Goal: Information Seeking & Learning: Compare options

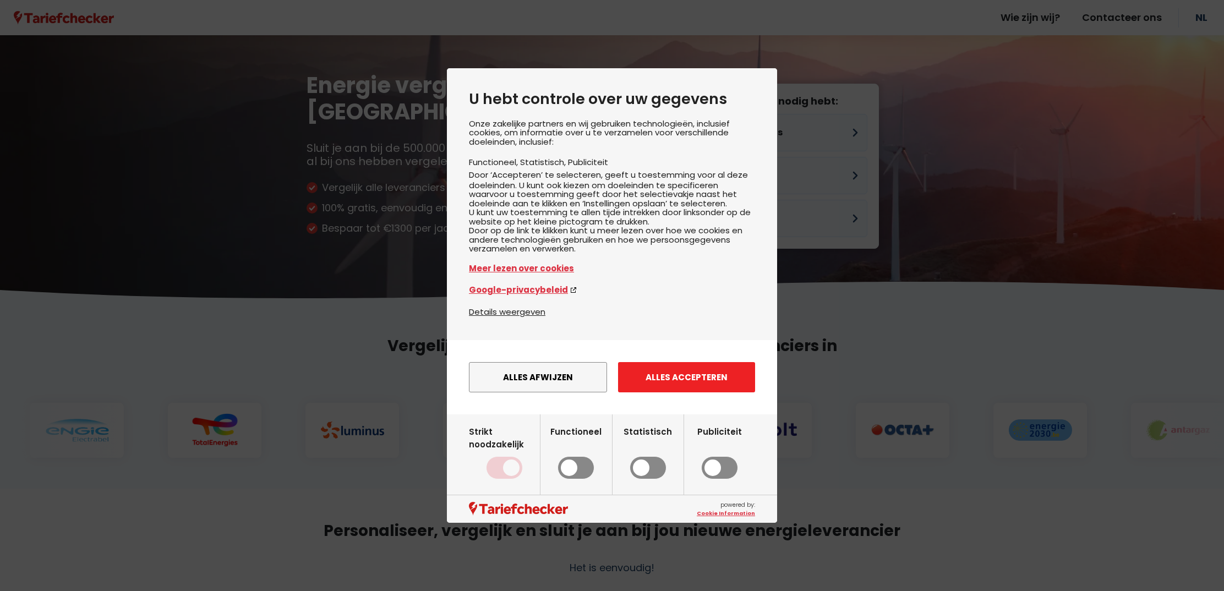
click at [657, 390] on button "Alles accepteren" at bounding box center [686, 377] width 137 height 30
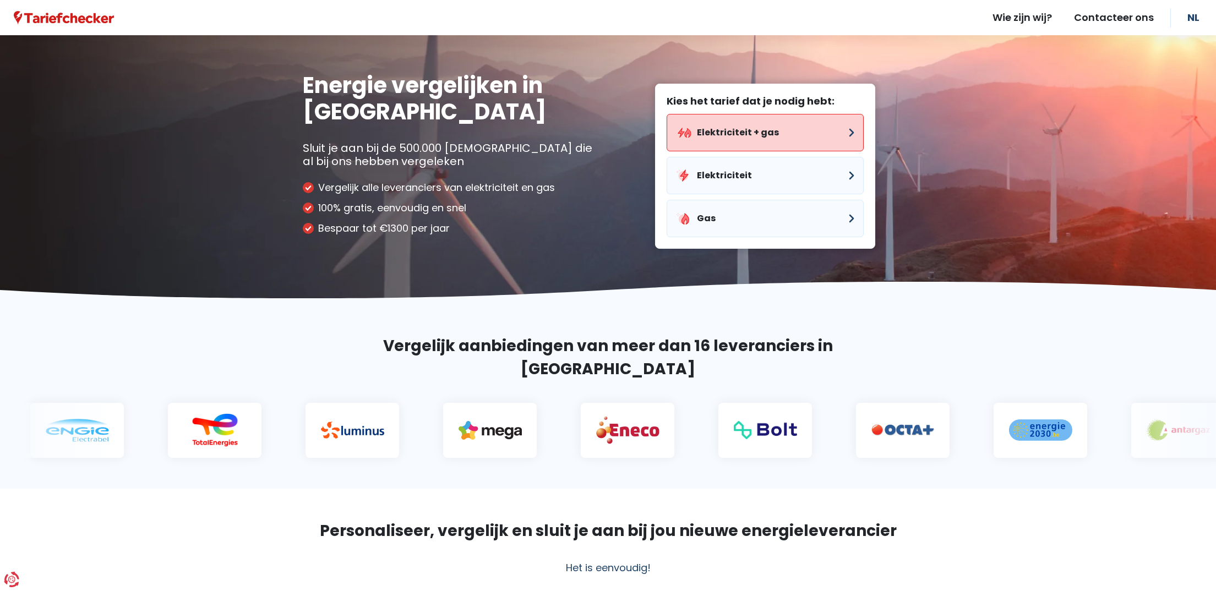
click at [846, 140] on button "Elektriciteit + gas" at bounding box center [764, 132] width 197 height 37
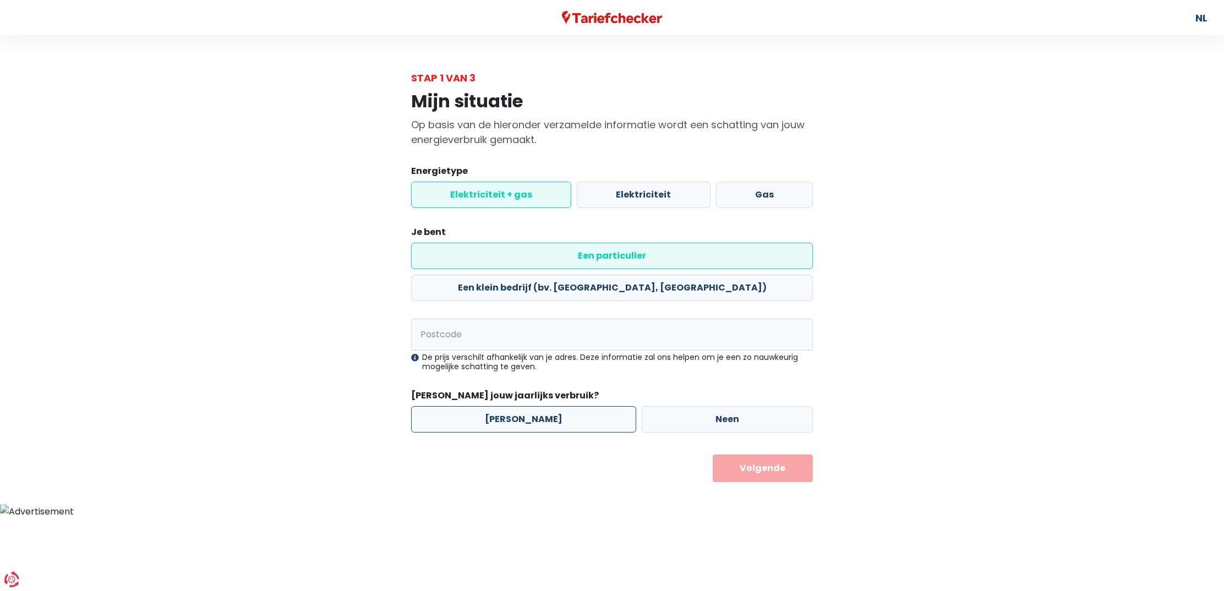
click at [515, 406] on label "[PERSON_NAME]" at bounding box center [523, 419] width 225 height 26
click at [515, 406] on input "[PERSON_NAME]" at bounding box center [523, 419] width 225 height 26
radio input "true"
click at [466, 319] on input "Postcode" at bounding box center [612, 335] width 402 height 32
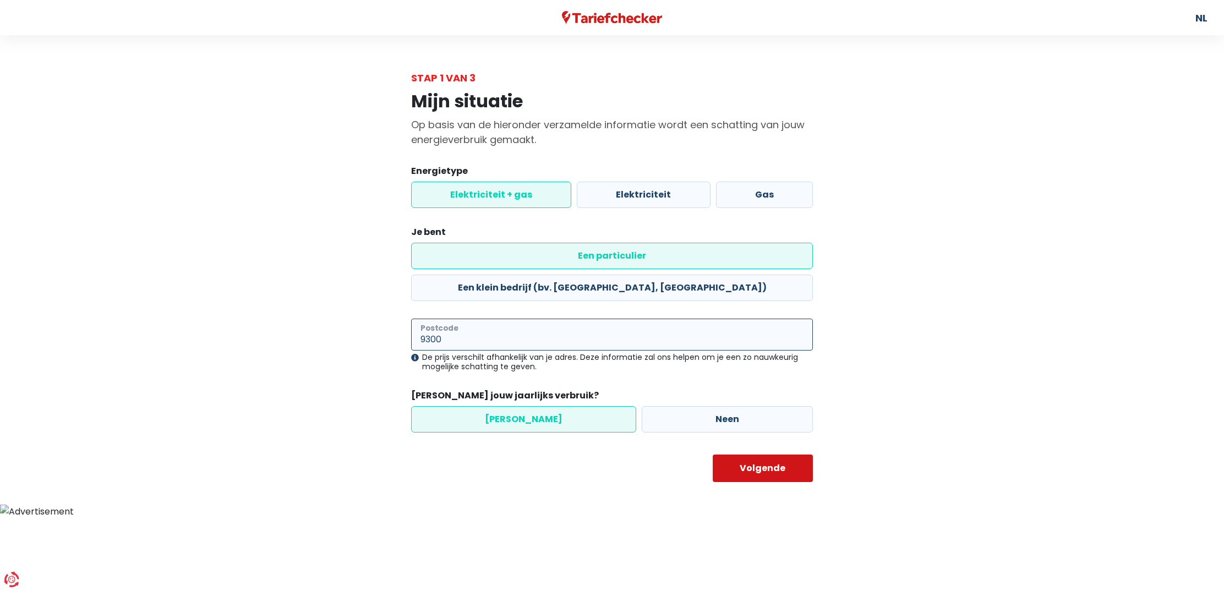
type input "9300"
click at [774, 455] on button "Volgende" at bounding box center [763, 469] width 101 height 28
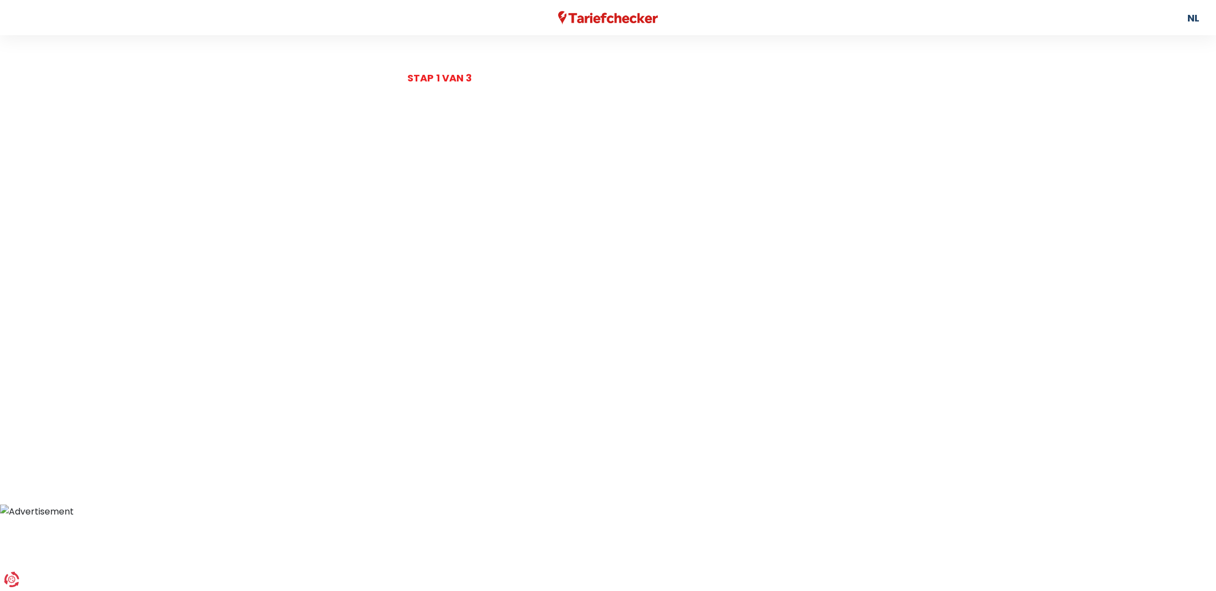
select select
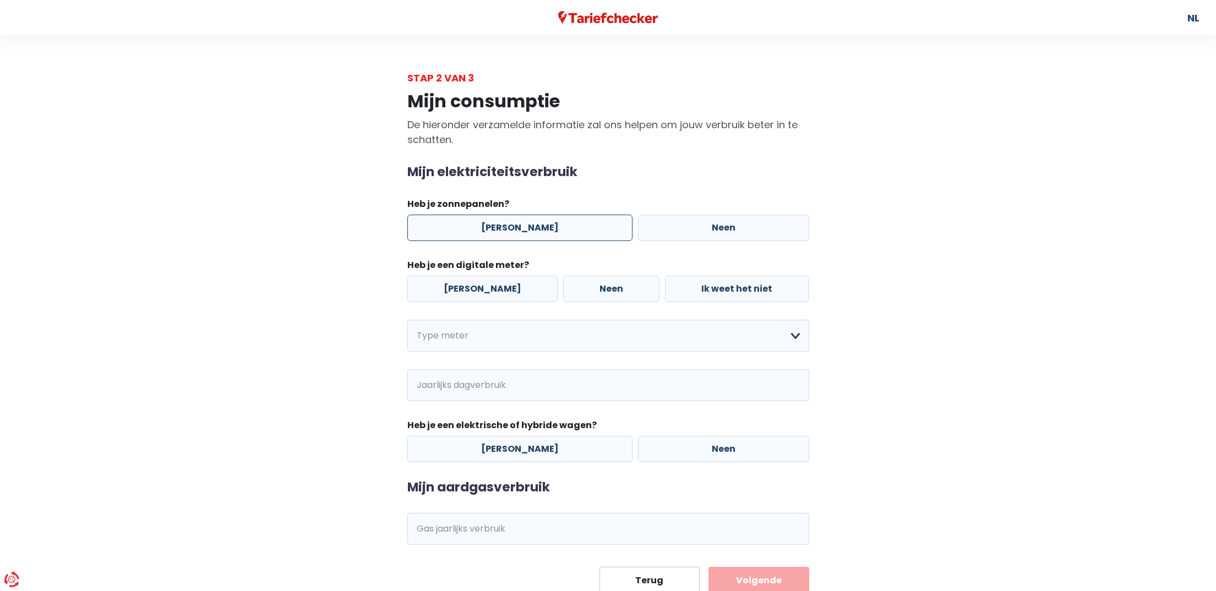
click at [512, 228] on label "[PERSON_NAME]" at bounding box center [519, 228] width 225 height 26
click at [512, 228] on input "[PERSON_NAME]" at bounding box center [519, 228] width 225 height 26
radio input "true"
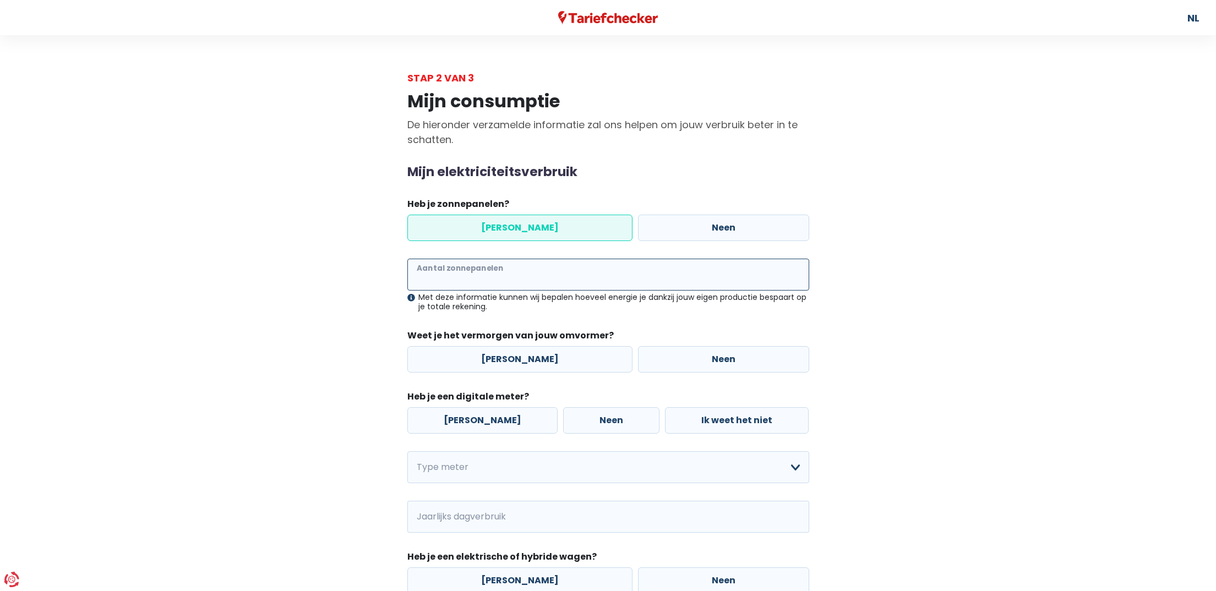
click at [511, 271] on input "Aantal zonnepanelen" at bounding box center [608, 275] width 402 height 32
type input "32"
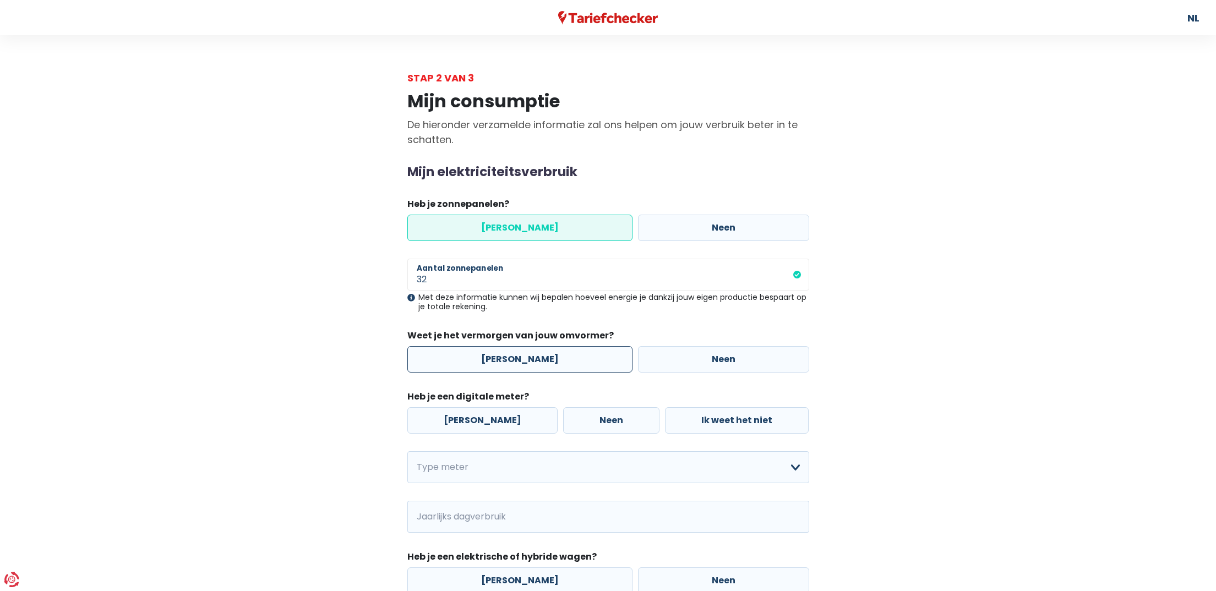
click at [533, 360] on label "[PERSON_NAME]" at bounding box center [519, 359] width 225 height 26
click at [533, 360] on input "[PERSON_NAME]" at bounding box center [519, 359] width 225 height 26
radio input "true"
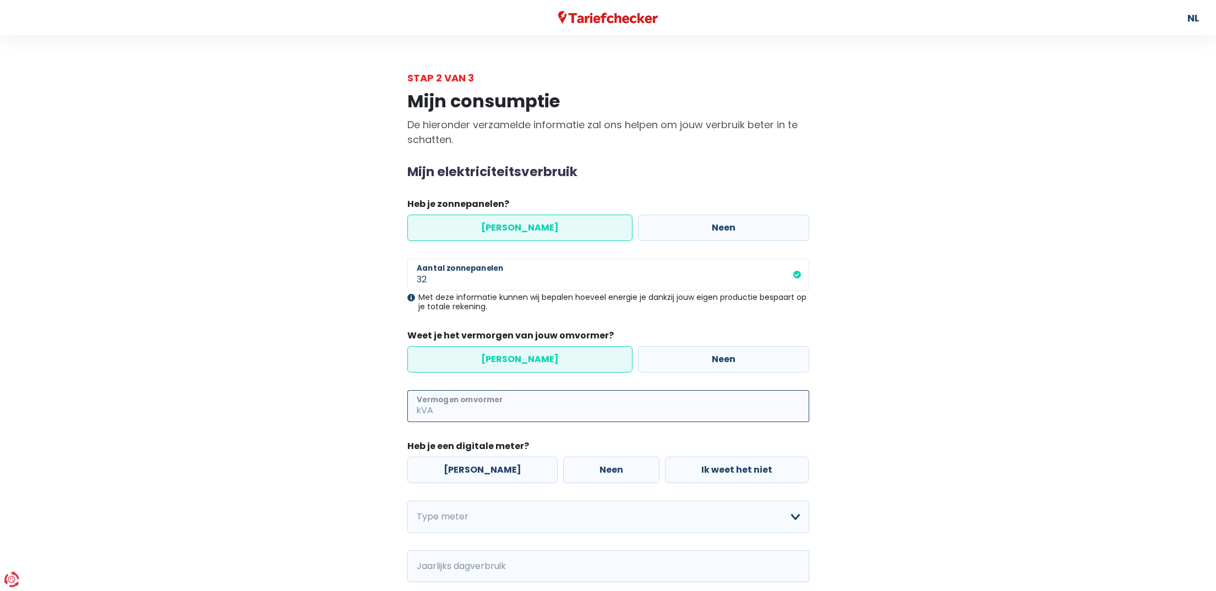
click at [514, 396] on input "Vermogen omvormer" at bounding box center [622, 406] width 374 height 32
type input "6"
click at [472, 462] on label "[PERSON_NAME]" at bounding box center [482, 470] width 150 height 26
click at [472, 462] on input "[PERSON_NAME]" at bounding box center [482, 470] width 150 height 26
radio input "true"
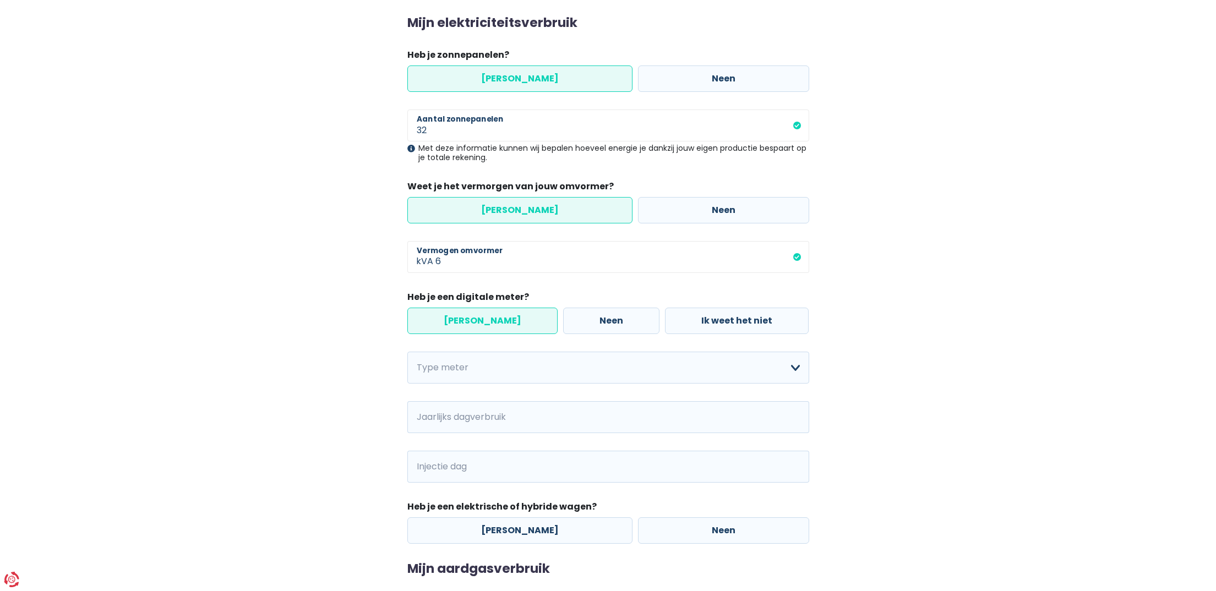
scroll to position [157, 0]
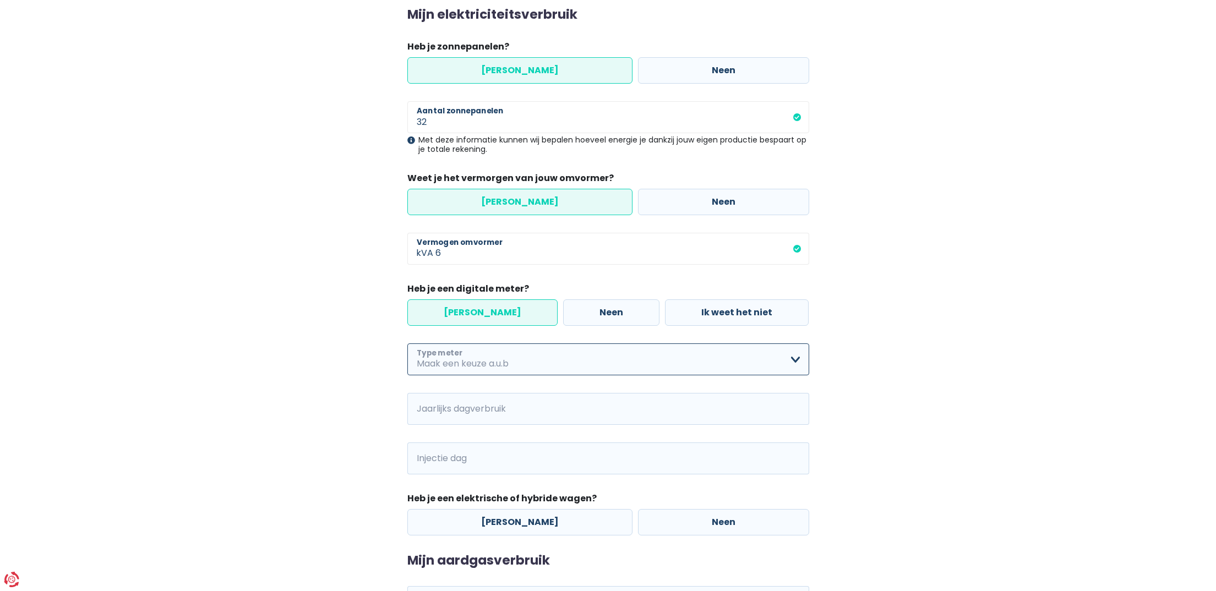
click at [791, 362] on select "Enkelvoudig Tweevoudig Enkelvoudig + uitsluitend nachttarief Tweevoudig + uitsl…" at bounding box center [608, 359] width 402 height 32
select select "day_single_rate"
click at [407, 344] on select "Enkelvoudig Tweevoudig Enkelvoudig + uitsluitend nachttarief Tweevoudig + uitsl…" at bounding box center [608, 359] width 402 height 32
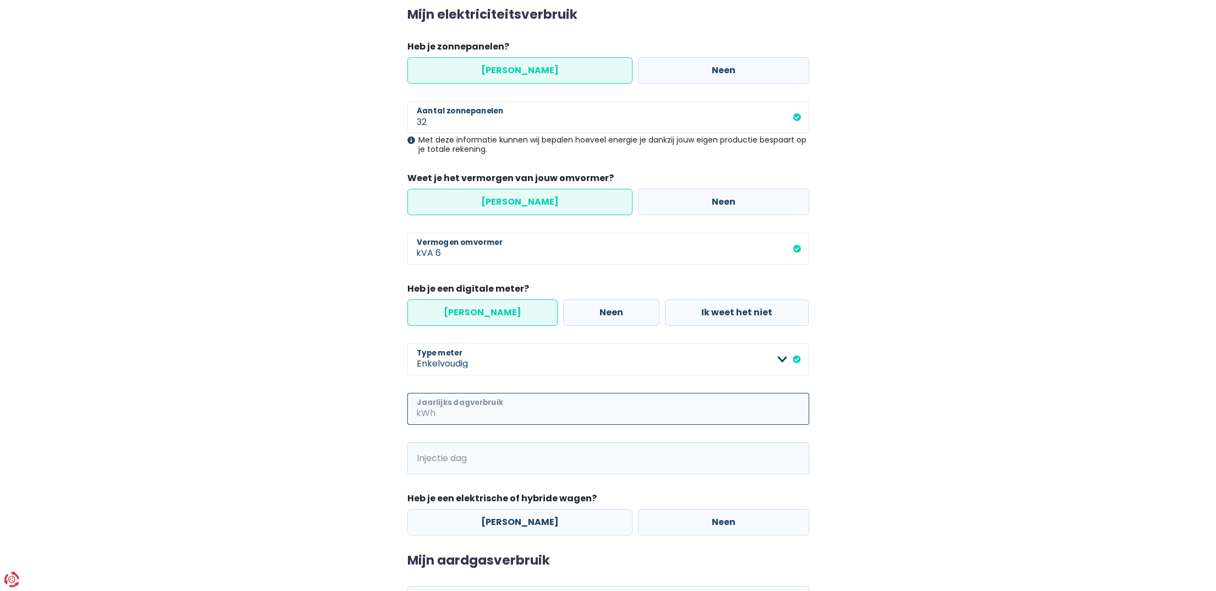
click at [502, 417] on input "Jaarlijks dagverbruik" at bounding box center [622, 409] width 371 height 32
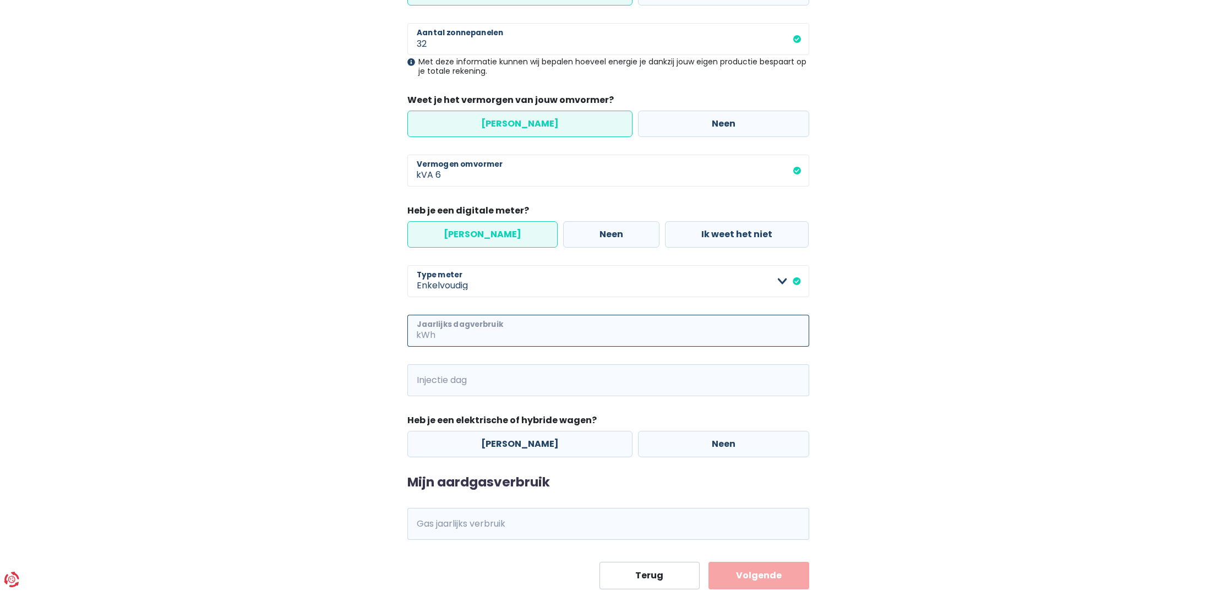
scroll to position [270, 0]
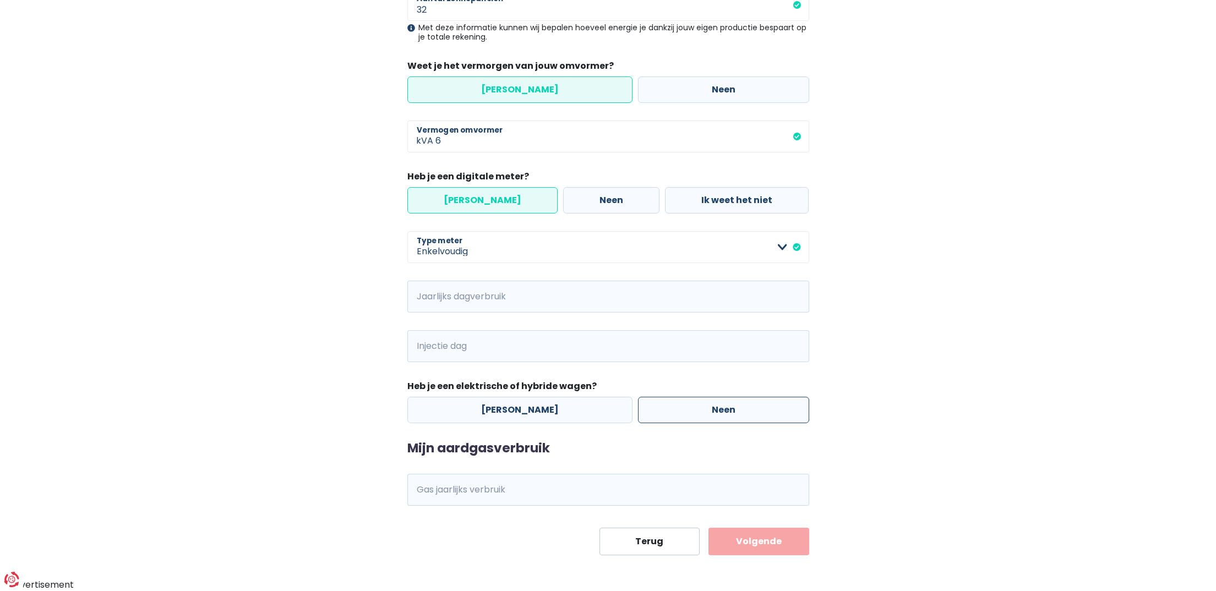
click at [679, 406] on label "Neen" at bounding box center [723, 410] width 171 height 26
click at [679, 406] on input "Neen" at bounding box center [723, 410] width 171 height 26
radio input "true"
click at [489, 298] on input "Jaarlijks dagverbruik" at bounding box center [622, 297] width 371 height 32
type input "543"
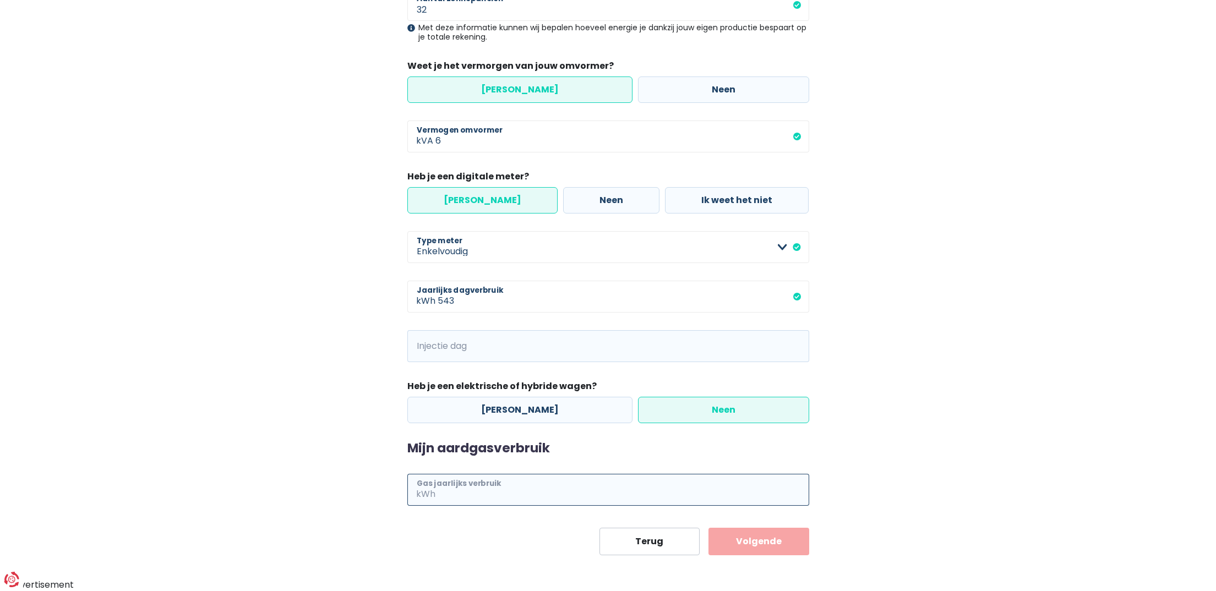
click at [462, 495] on input "Gas jaarlijks verbruik" at bounding box center [622, 490] width 371 height 32
click at [665, 492] on input "14546" at bounding box center [622, 490] width 371 height 32
click at [500, 494] on input "14546" at bounding box center [622, 490] width 371 height 32
type input "14546"
click at [703, 408] on label "Neen" at bounding box center [723, 410] width 171 height 26
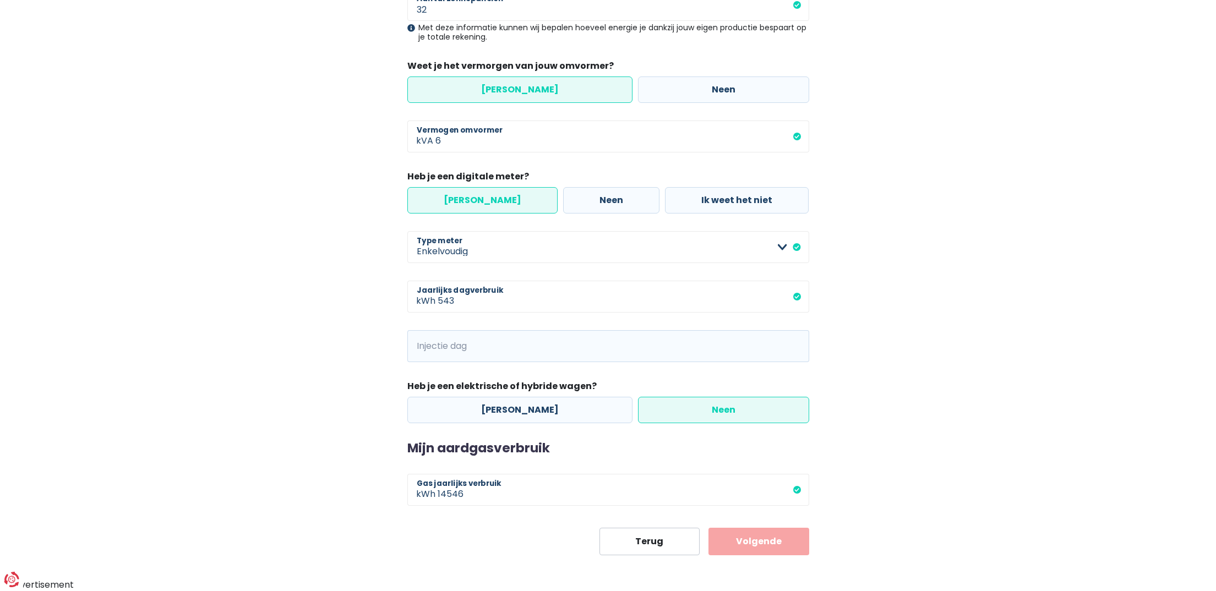
click at [703, 408] on input "Neen" at bounding box center [723, 410] width 171 height 26
click at [494, 352] on input "Injectie dag" at bounding box center [622, 346] width 371 height 32
type input "300"
click at [770, 541] on button "Volgende" at bounding box center [758, 542] width 101 height 28
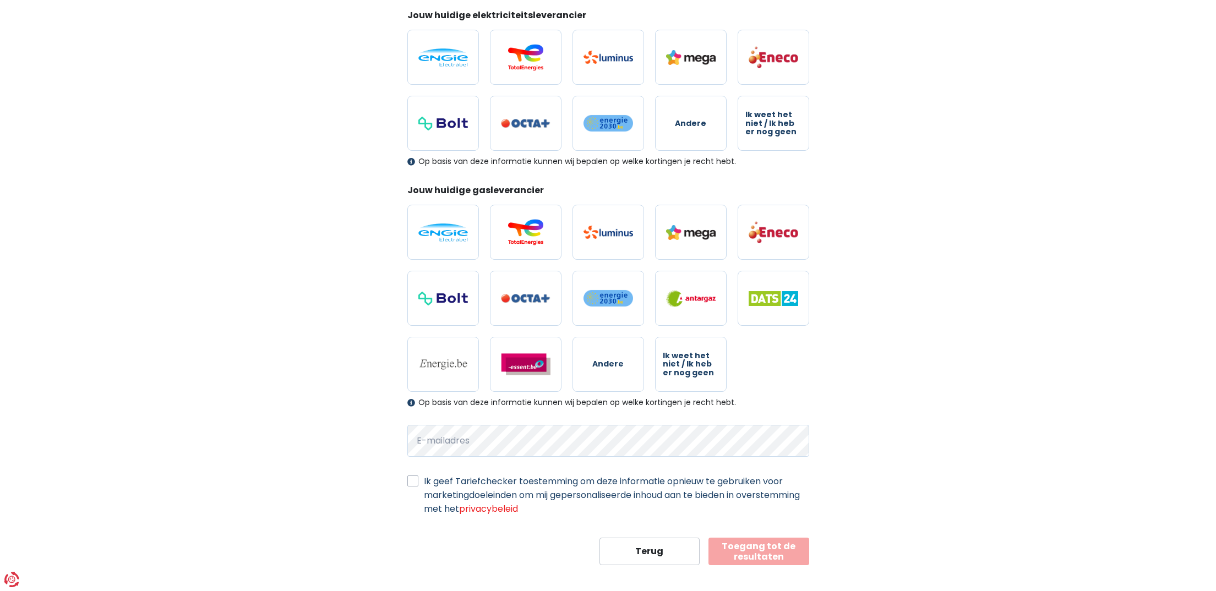
scroll to position [164, 0]
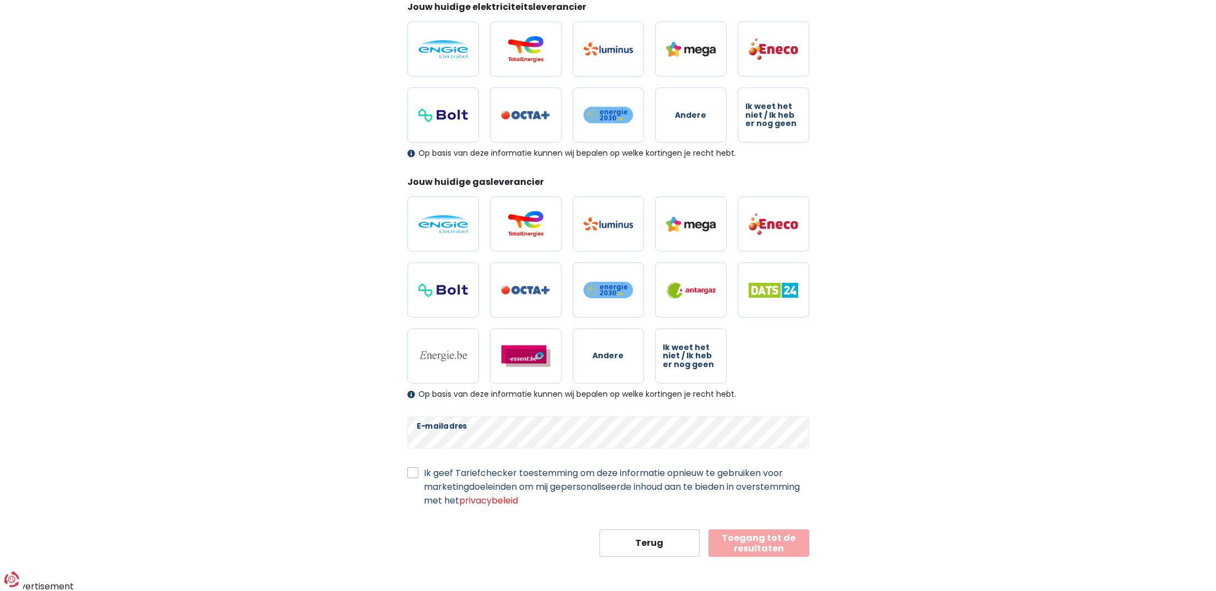
click at [418, 469] on div "Ik geef Tariefchecker toestemming om deze informatie opnieuw te gebruiken voor …" at bounding box center [608, 486] width 402 height 41
click at [424, 470] on label "Ik geef Tariefchecker toestemming om deze informatie opnieuw te gebruiken voor …" at bounding box center [616, 486] width 385 height 41
click at [414, 470] on input "Ik geef Tariefchecker toestemming om deze informatie opnieuw te gebruiken voor …" at bounding box center [412, 471] width 11 height 11
click at [424, 470] on label "Ik geef Tariefchecker toestemming om deze informatie opnieuw te gebruiken voor …" at bounding box center [616, 486] width 385 height 41
click at [414, 470] on input "Ik geef Tariefchecker toestemming om deze informatie opnieuw te gebruiken voor …" at bounding box center [412, 471] width 11 height 11
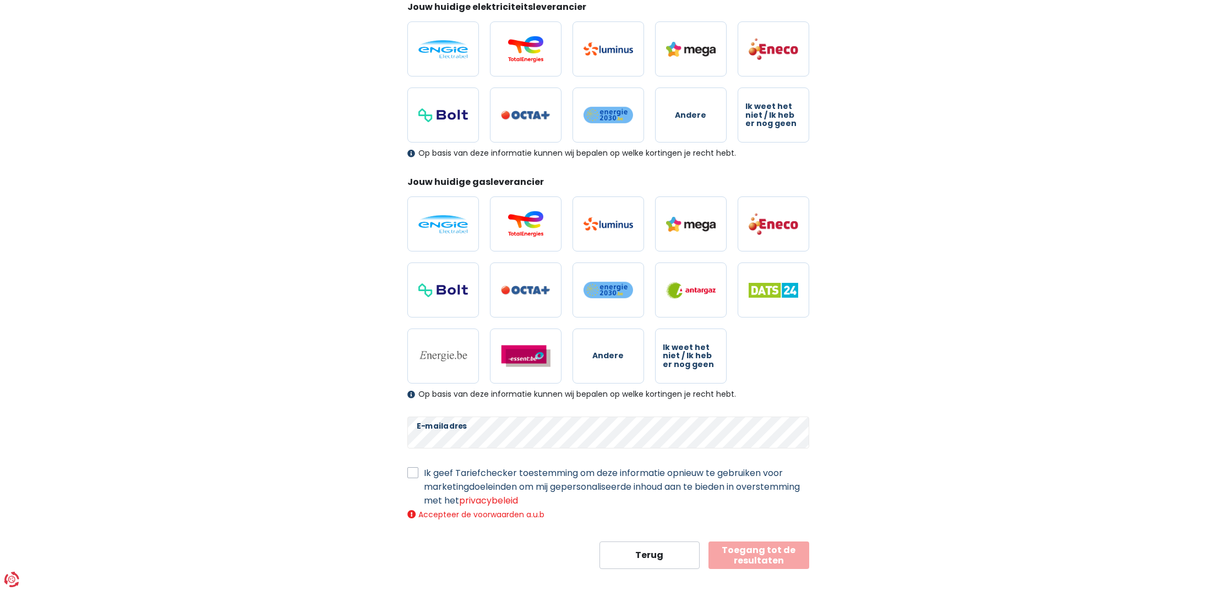
click at [424, 476] on label "Ik geef Tariefchecker toestemming om deze informatie opnieuw te gebruiken voor …" at bounding box center [616, 486] width 385 height 41
click at [416, 476] on input "Ik geef Tariefchecker toestemming om deze informatie opnieuw te gebruiken voor …" at bounding box center [412, 471] width 11 height 11
checkbox input "true"
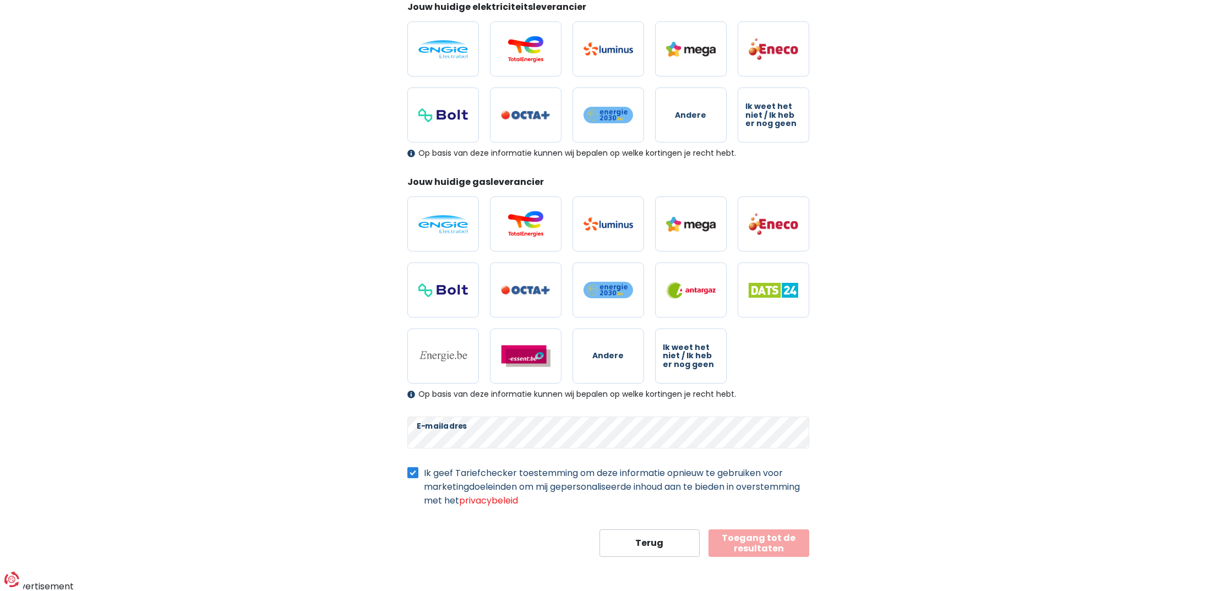
click at [748, 542] on button "Toegang tot de resultaten" at bounding box center [758, 543] width 101 height 28
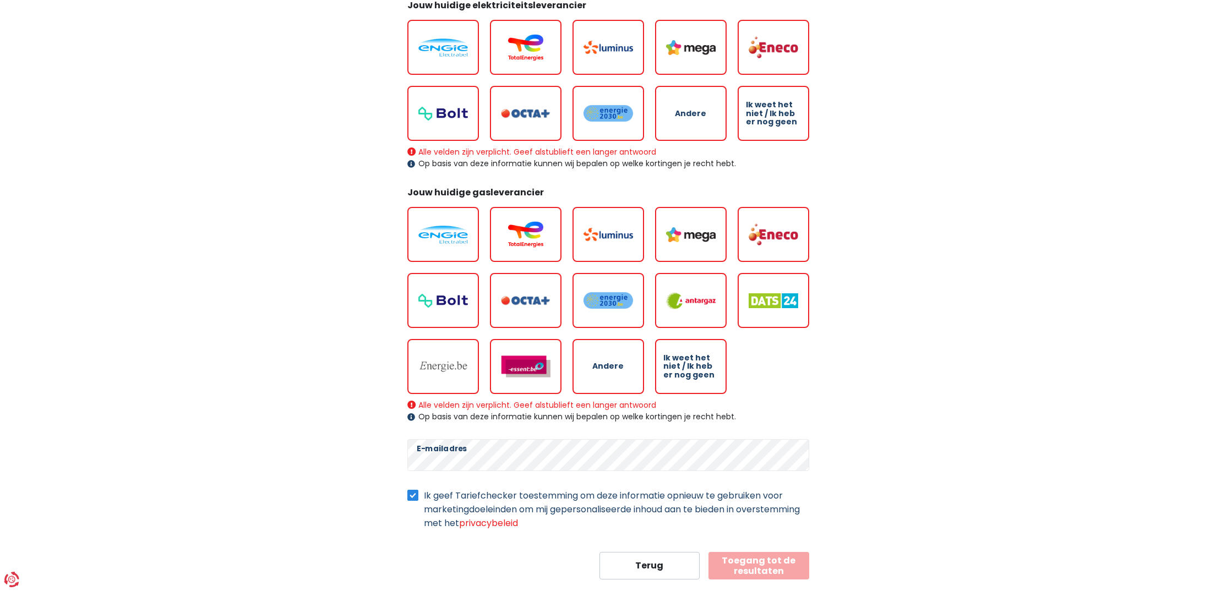
scroll to position [188, 0]
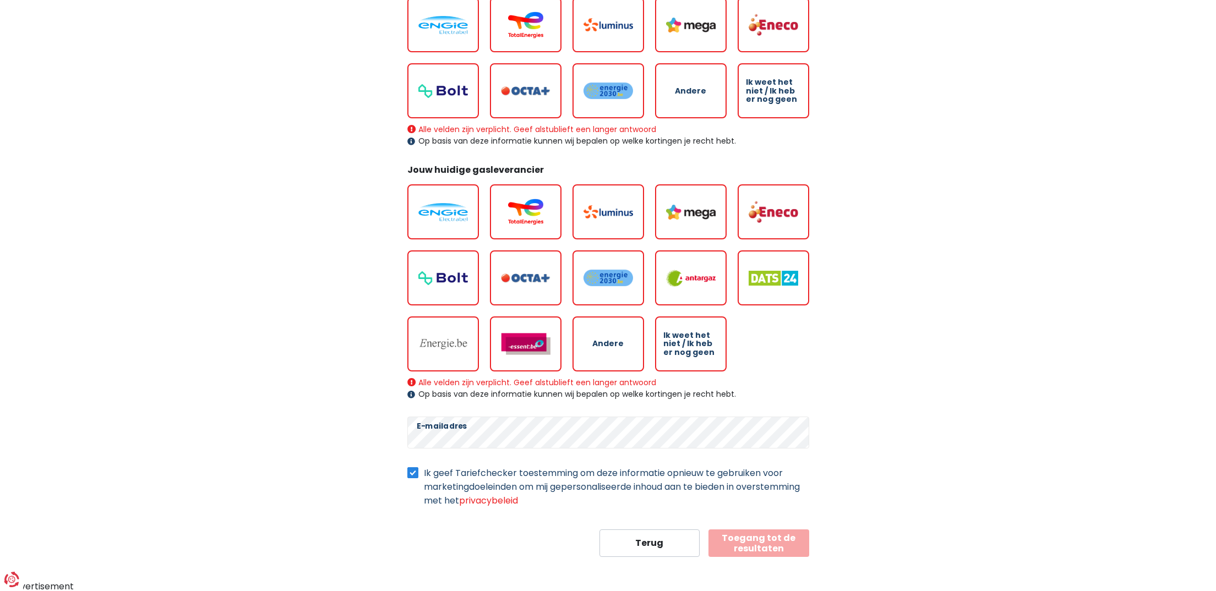
click at [767, 544] on button "Toegang tot de resultaten" at bounding box center [758, 543] width 101 height 28
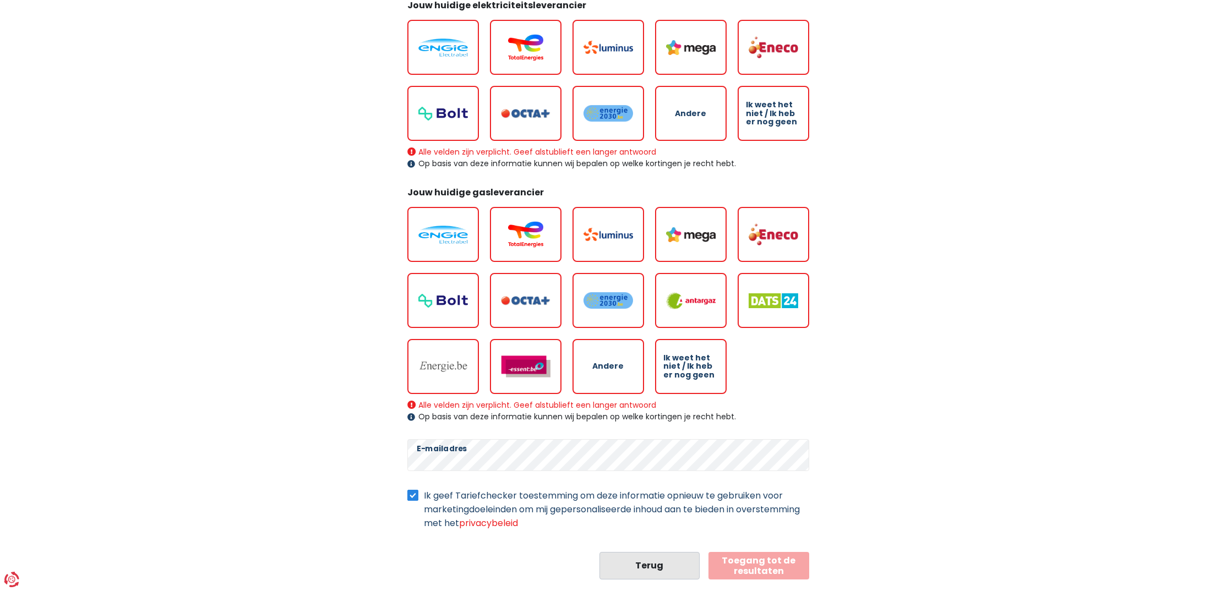
click at [648, 562] on button "Terug" at bounding box center [649, 566] width 101 height 28
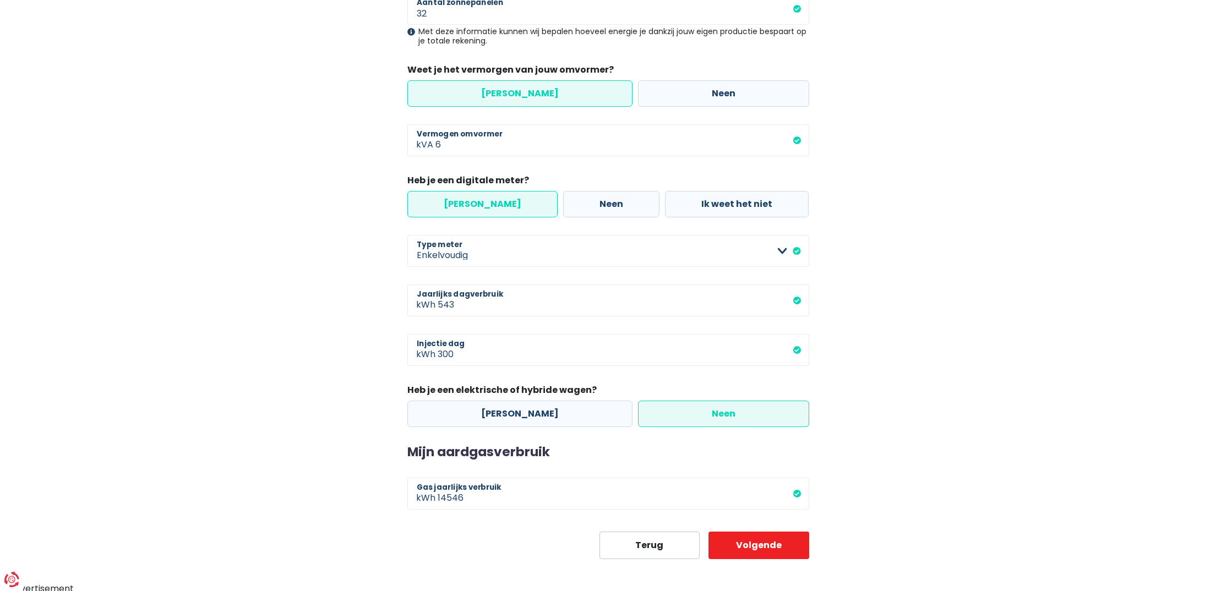
scroll to position [270, 0]
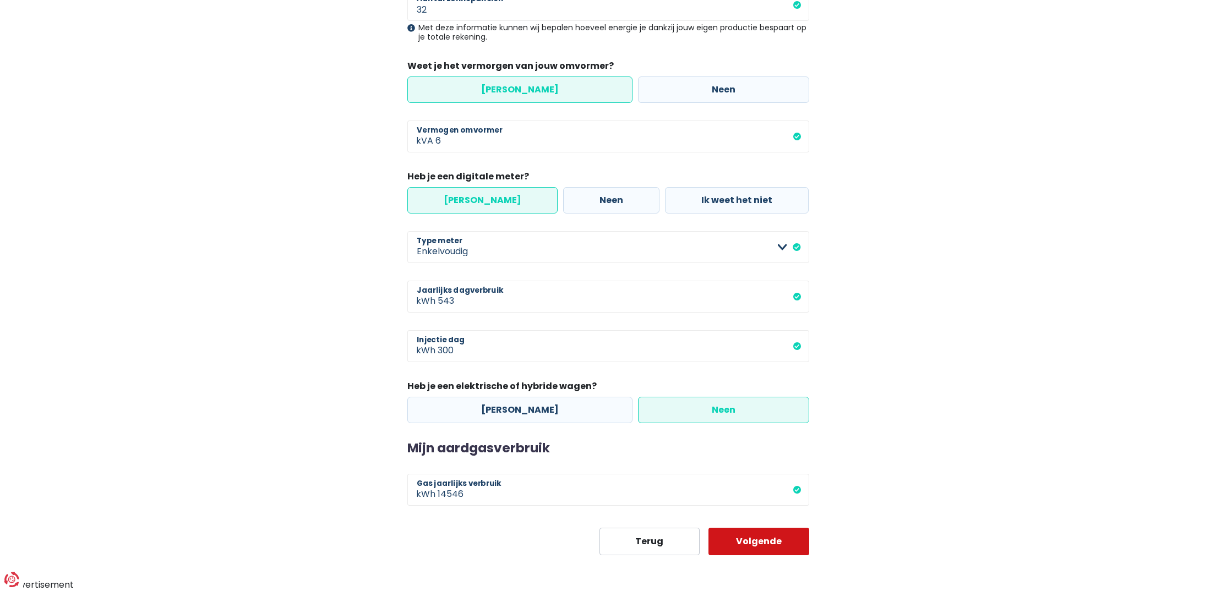
click at [760, 537] on button "Volgende" at bounding box center [758, 542] width 101 height 28
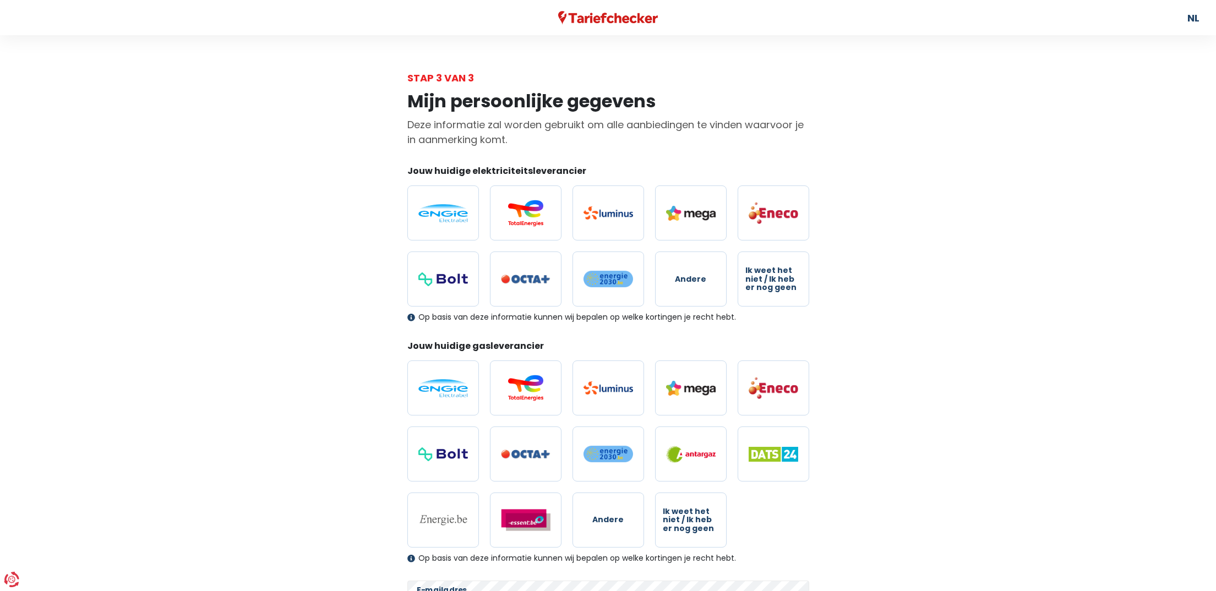
scroll to position [164, 0]
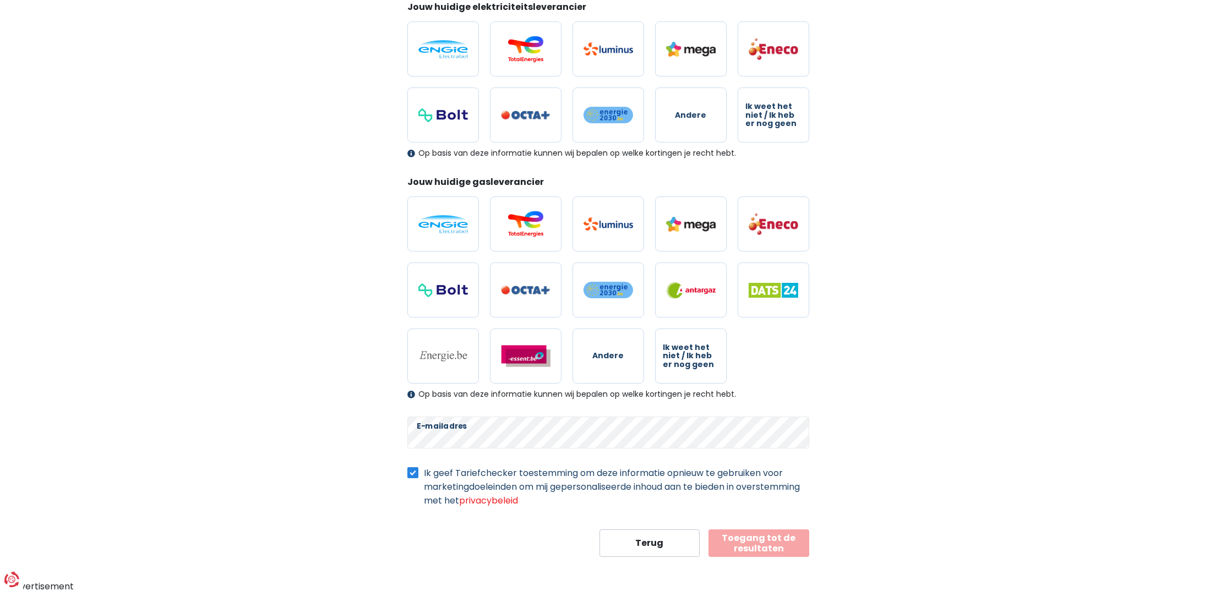
click at [424, 473] on label "Ik geef Tariefchecker toestemming om deze informatie opnieuw te gebruiken voor …" at bounding box center [616, 486] width 385 height 41
click at [407, 473] on input "Ik geef Tariefchecker toestemming om deze informatie opnieuw te gebruiken voor …" at bounding box center [412, 471] width 11 height 11
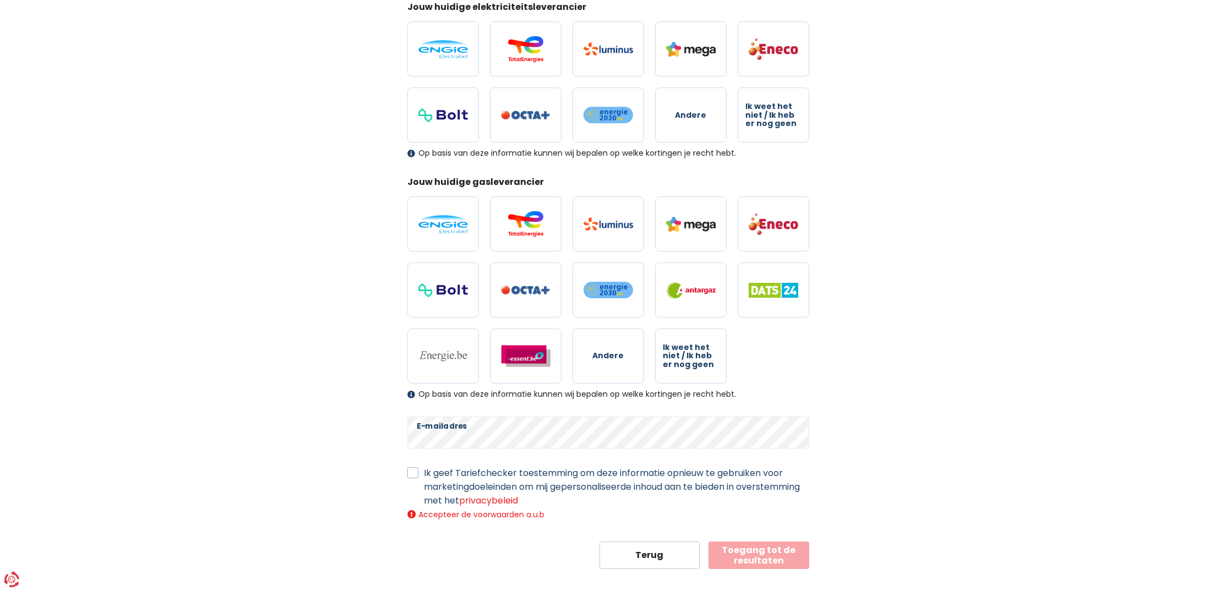
click at [424, 473] on label "Ik geef Tariefchecker toestemming om deze informatie opnieuw te gebruiken voor …" at bounding box center [616, 486] width 385 height 41
click at [412, 473] on input "Ik geef Tariefchecker toestemming om deze informatie opnieuw te gebruiken voor …" at bounding box center [412, 471] width 11 height 11
checkbox input "true"
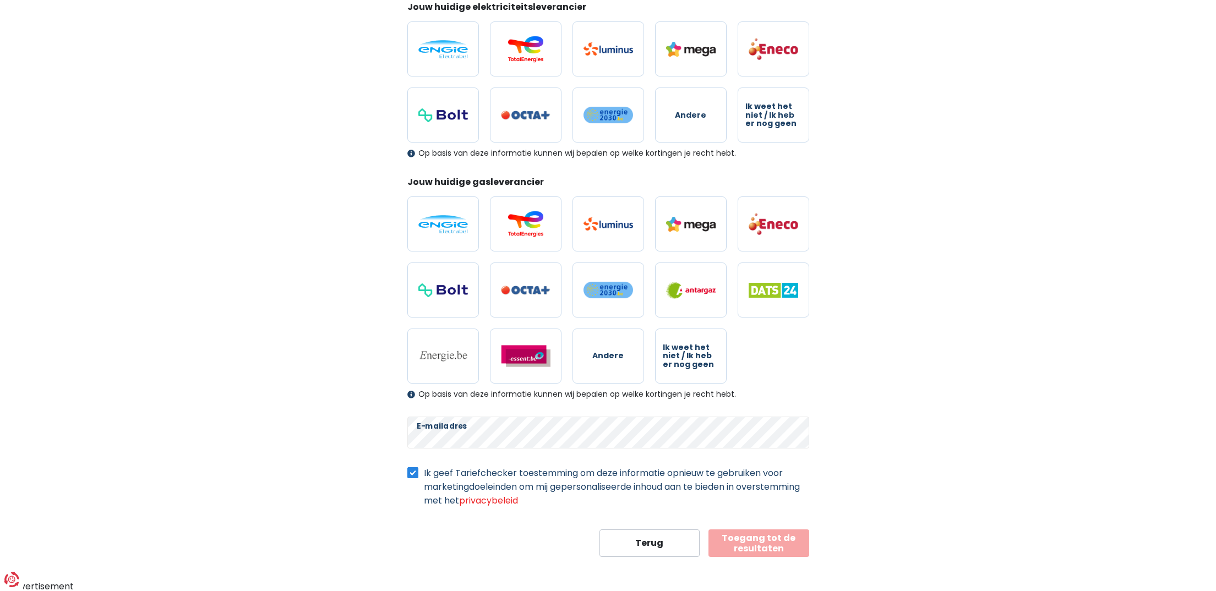
click at [771, 544] on button "Toegang tot de resultaten" at bounding box center [758, 543] width 101 height 28
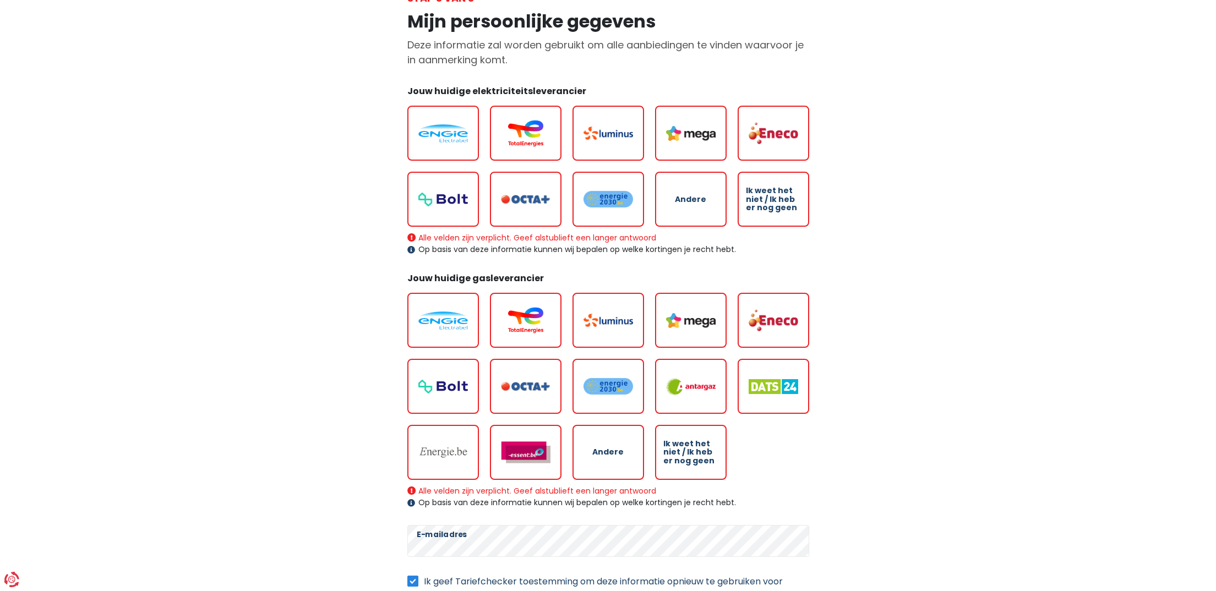
scroll to position [0, 0]
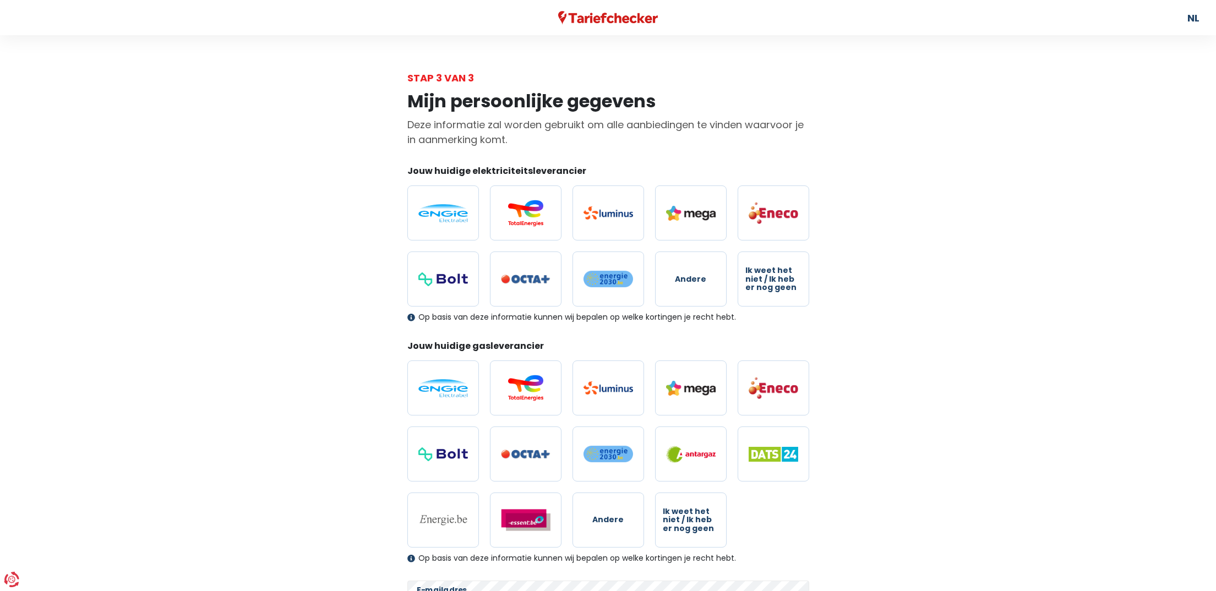
scroll to position [164, 0]
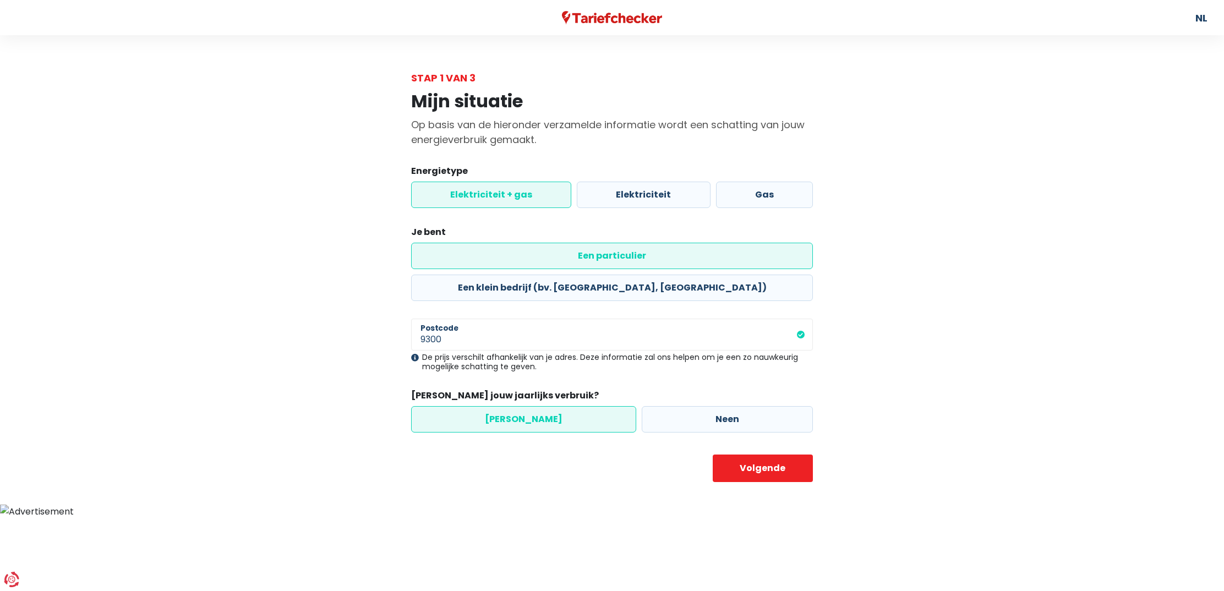
click at [477, 196] on label "Elektriciteit + gas" at bounding box center [491, 195] width 160 height 26
click at [477, 196] on input "Elektriciteit + gas" at bounding box center [491, 195] width 160 height 26
click at [475, 252] on label "Een particulier" at bounding box center [612, 256] width 402 height 26
click at [475, 252] on input "Een particulier" at bounding box center [612, 256] width 402 height 26
click at [535, 406] on label "[PERSON_NAME]" at bounding box center [523, 419] width 225 height 26
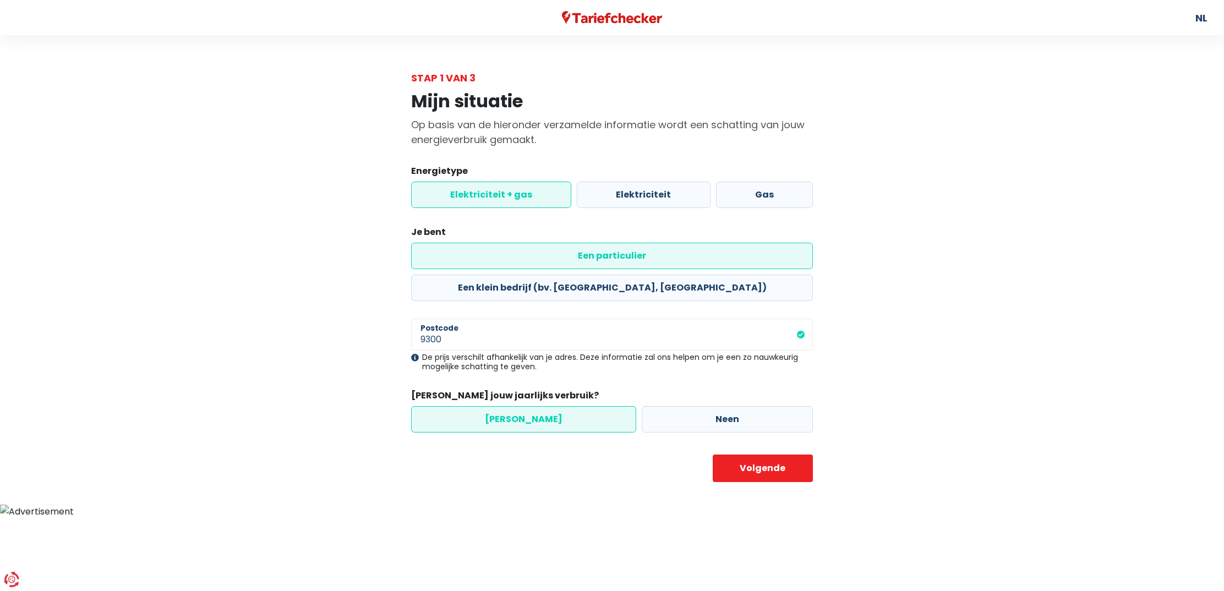
click at [535, 406] on input "[PERSON_NAME]" at bounding box center [523, 419] width 225 height 26
click at [786, 455] on button "Volgende" at bounding box center [763, 469] width 101 height 28
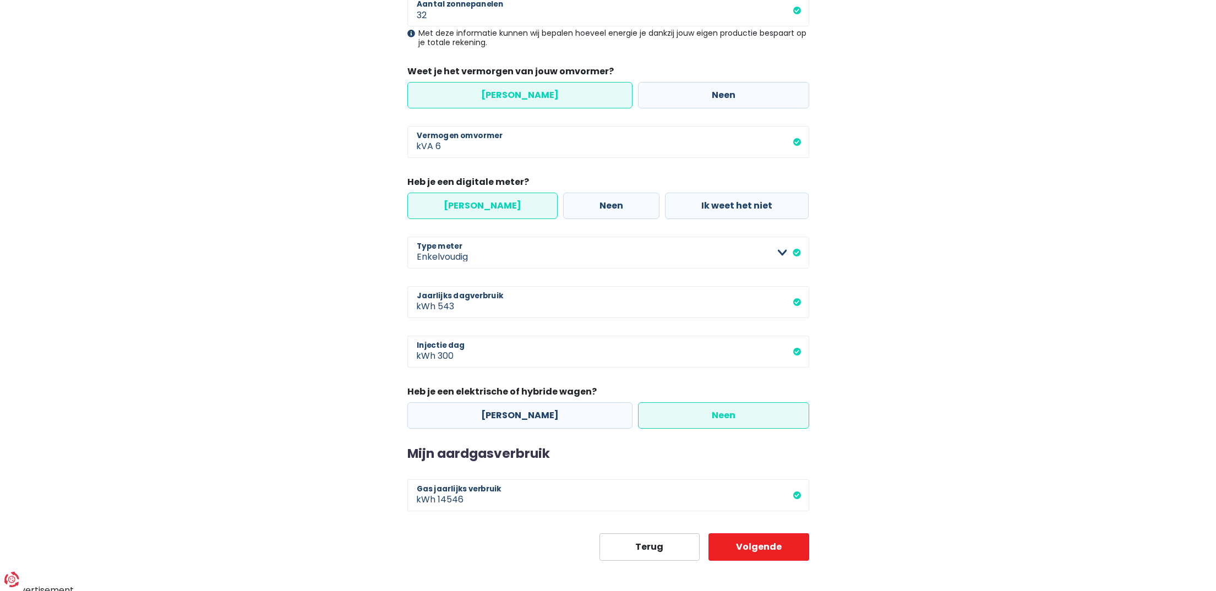
scroll to position [270, 0]
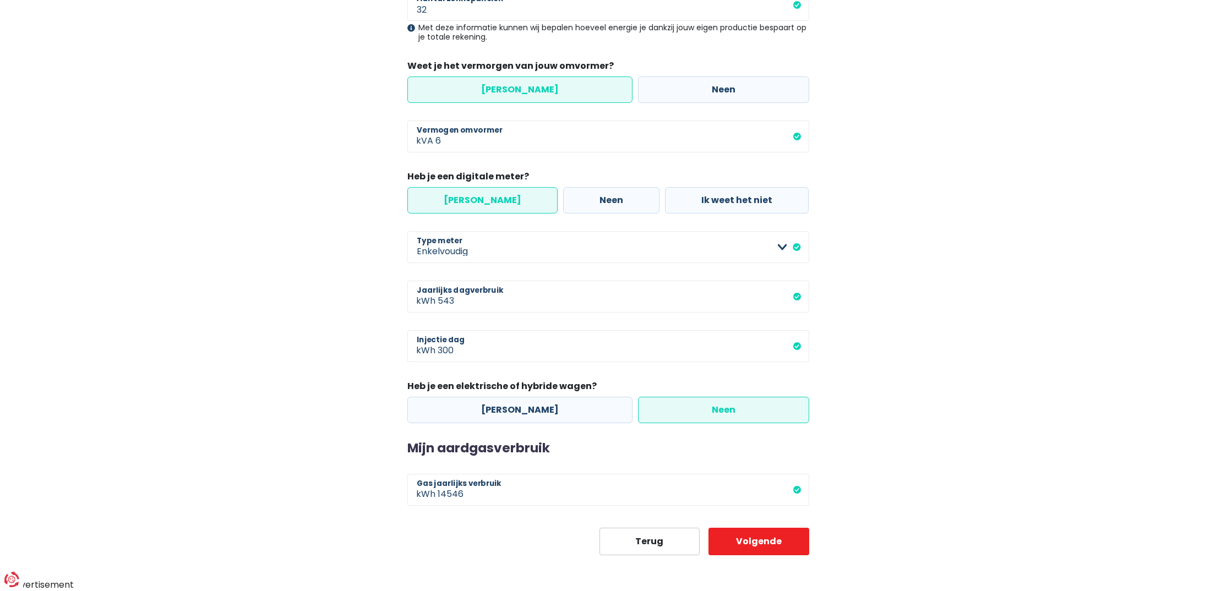
click at [463, 199] on label "[PERSON_NAME]" at bounding box center [482, 200] width 150 height 26
click at [463, 199] on input "[PERSON_NAME]" at bounding box center [482, 200] width 150 height 26
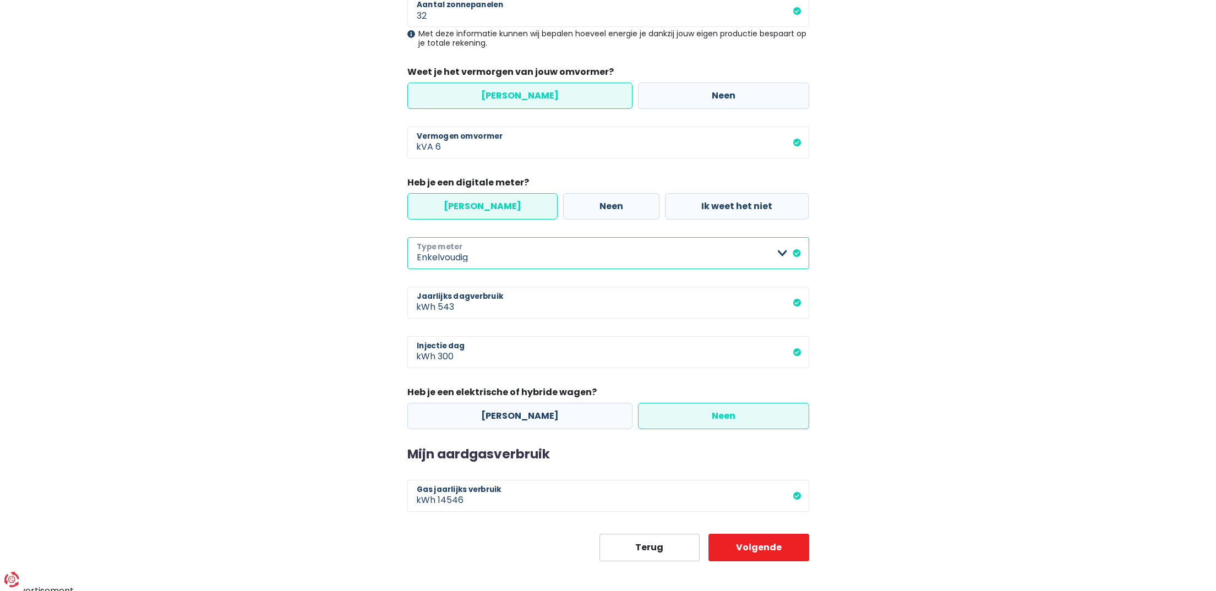
click at [462, 259] on select "Enkelvoudig Tweevoudig Enkelvoudig + uitsluitend nachttarief Tweevoudig + uitsl…" at bounding box center [608, 253] width 402 height 32
click at [407, 236] on select "Enkelvoudig Tweevoudig Enkelvoudig + uitsluitend nachttarief Tweevoudig + uitsl…" at bounding box center [608, 252] width 402 height 32
click at [506, 317] on input "543" at bounding box center [622, 302] width 371 height 32
click at [797, 305] on input "543" at bounding box center [622, 302] width 371 height 32
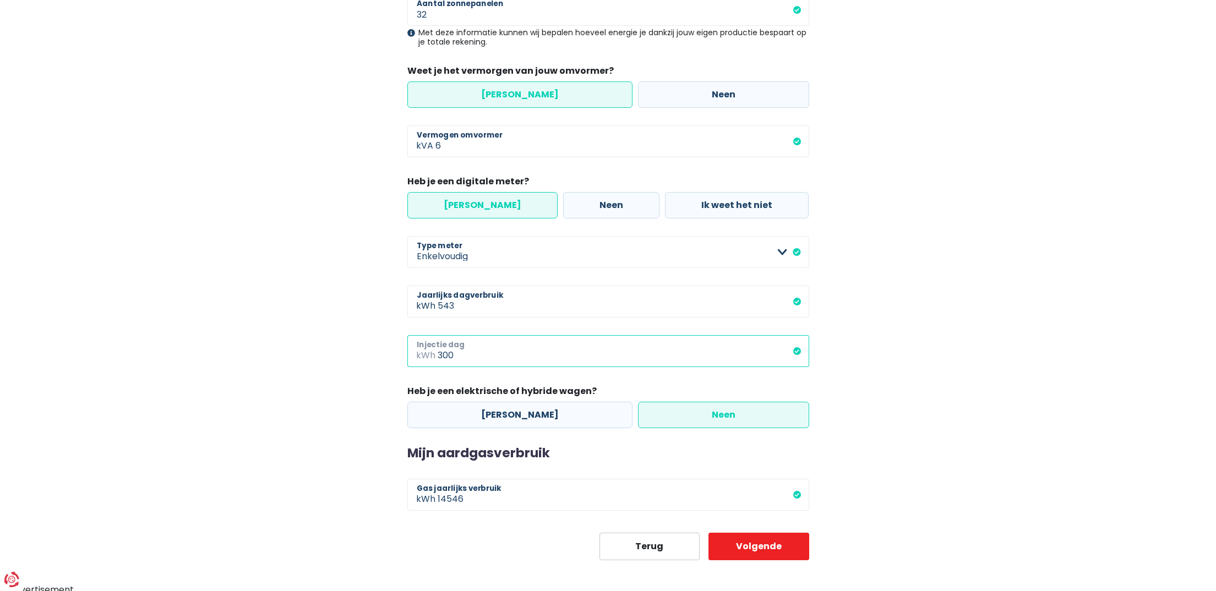
click at [468, 357] on input "300" at bounding box center [622, 351] width 371 height 32
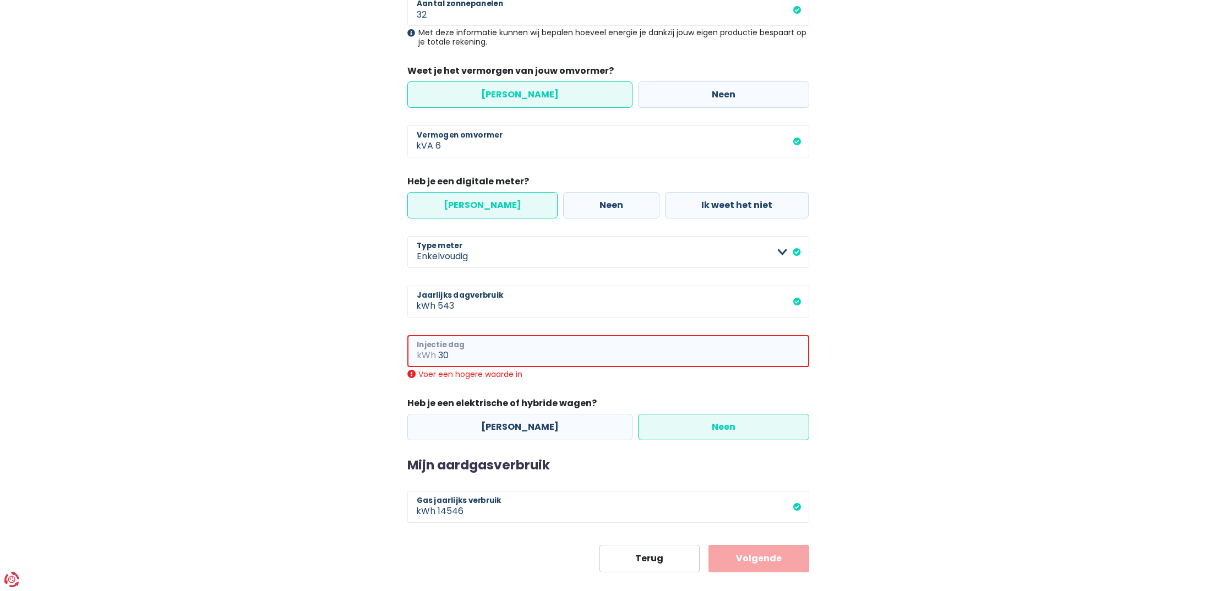
type input "3"
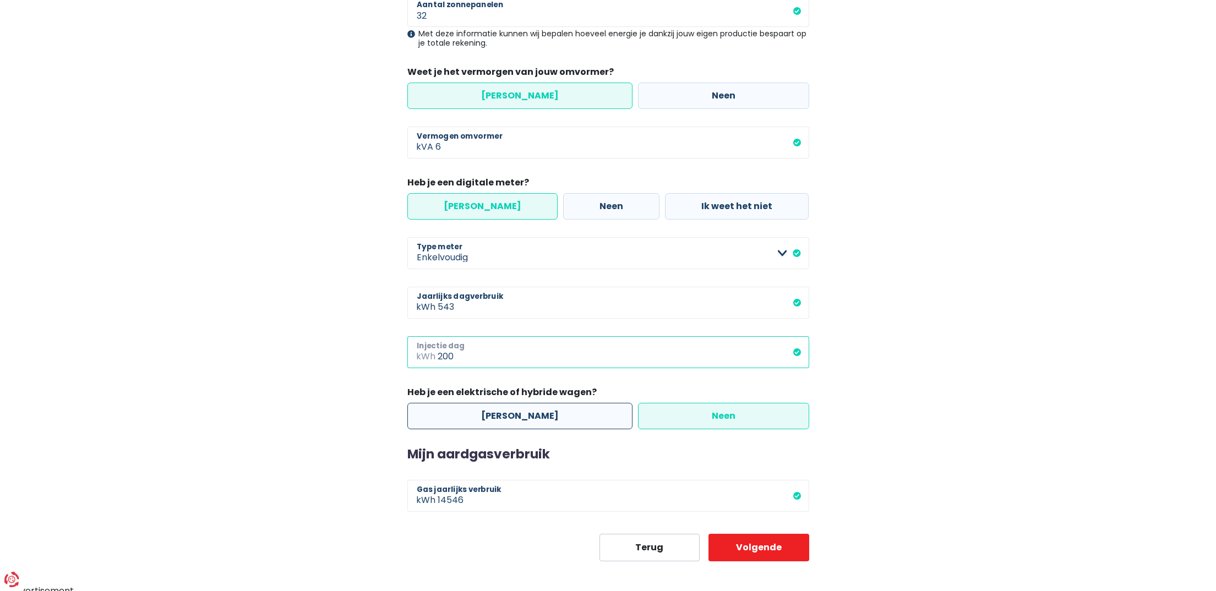
type input "200"
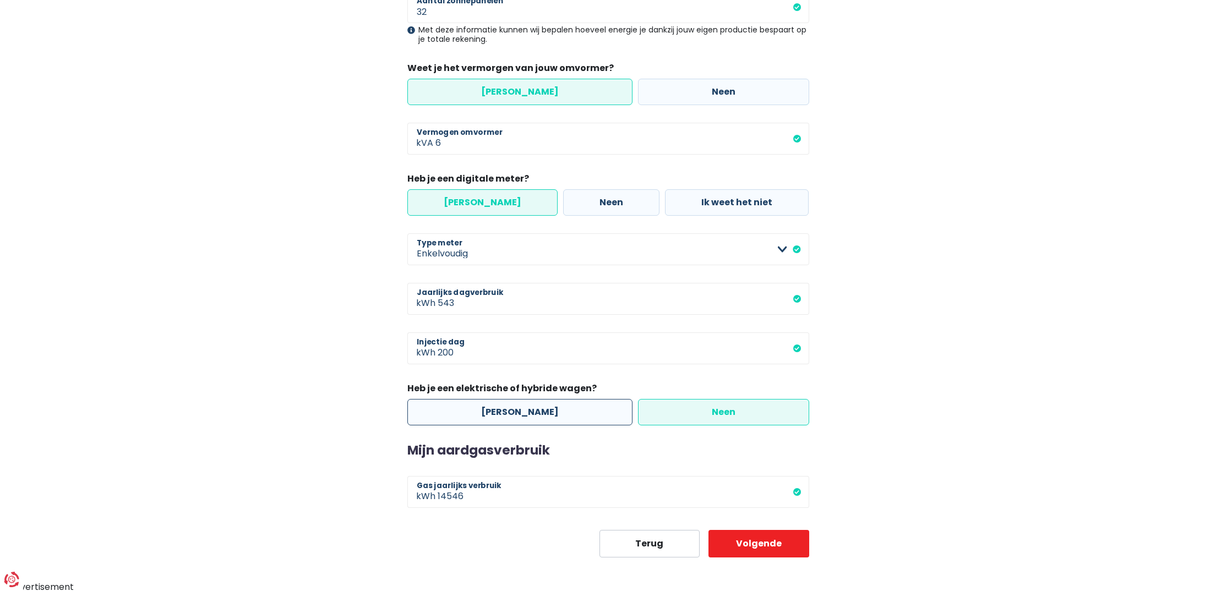
click at [497, 415] on label "[PERSON_NAME]" at bounding box center [519, 412] width 225 height 26
click at [497, 415] on input "[PERSON_NAME]" at bounding box center [519, 412] width 225 height 26
radio input "true"
radio input "false"
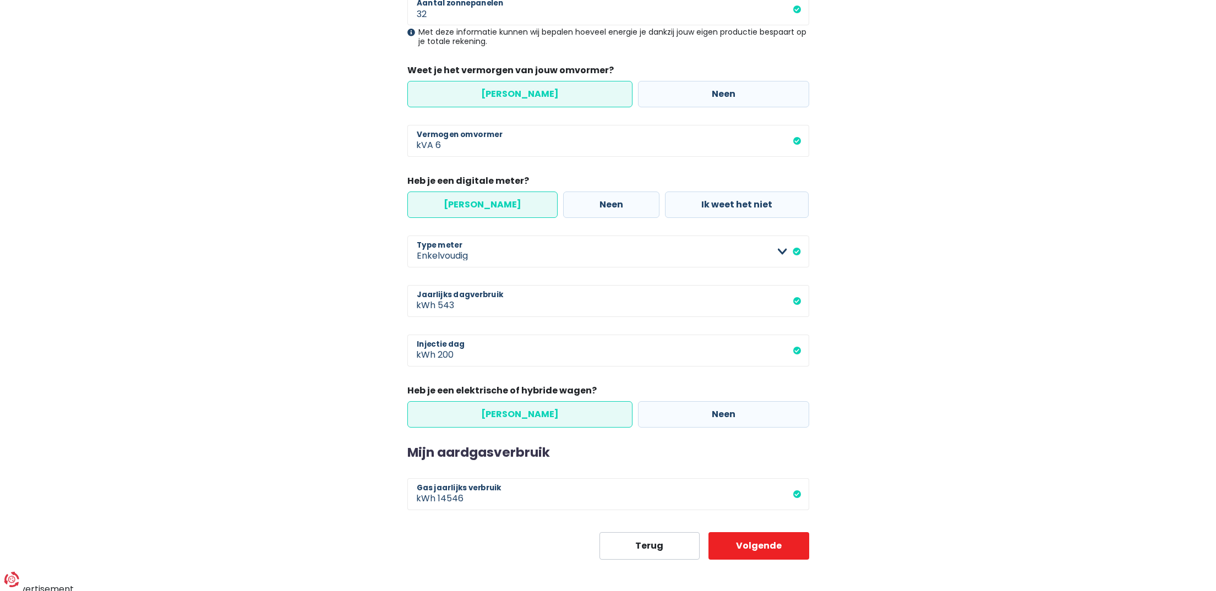
scroll to position [267, 0]
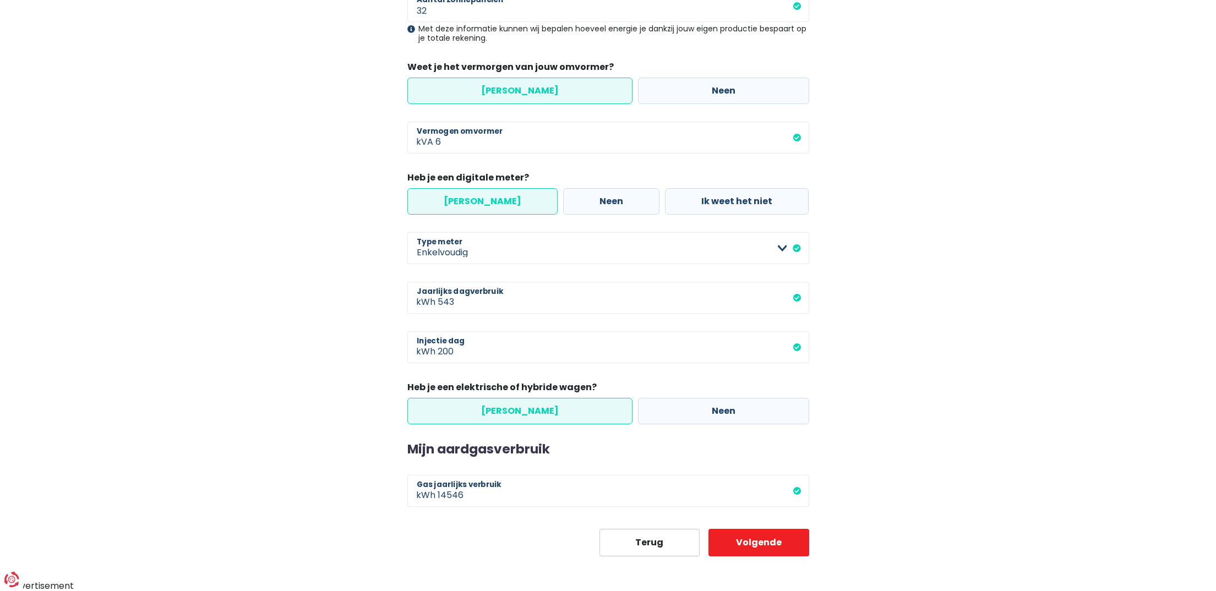
click at [506, 413] on label "[PERSON_NAME]" at bounding box center [519, 411] width 225 height 26
click at [506, 413] on input "[PERSON_NAME]" at bounding box center [519, 411] width 225 height 26
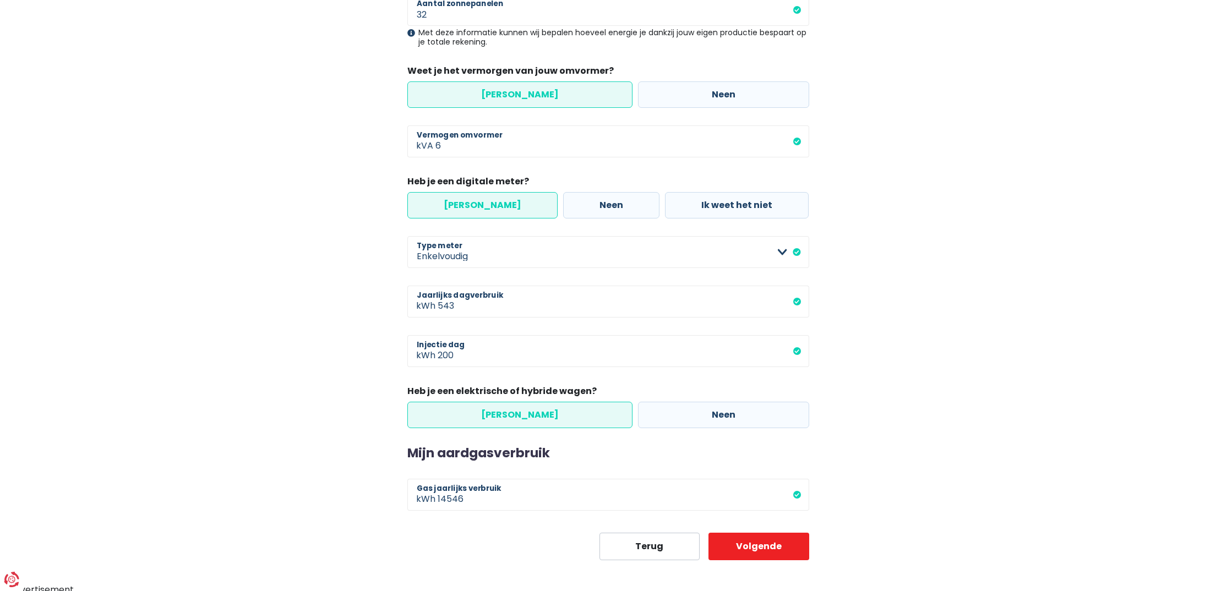
scroll to position [270, 0]
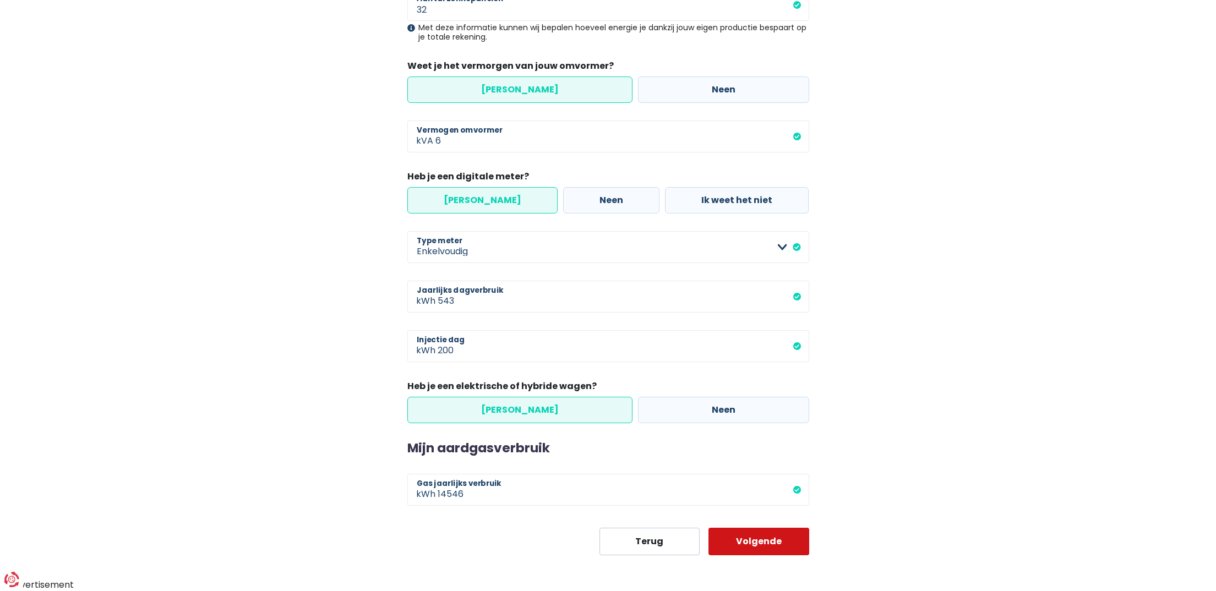
click at [764, 540] on button "Volgende" at bounding box center [758, 542] width 101 height 28
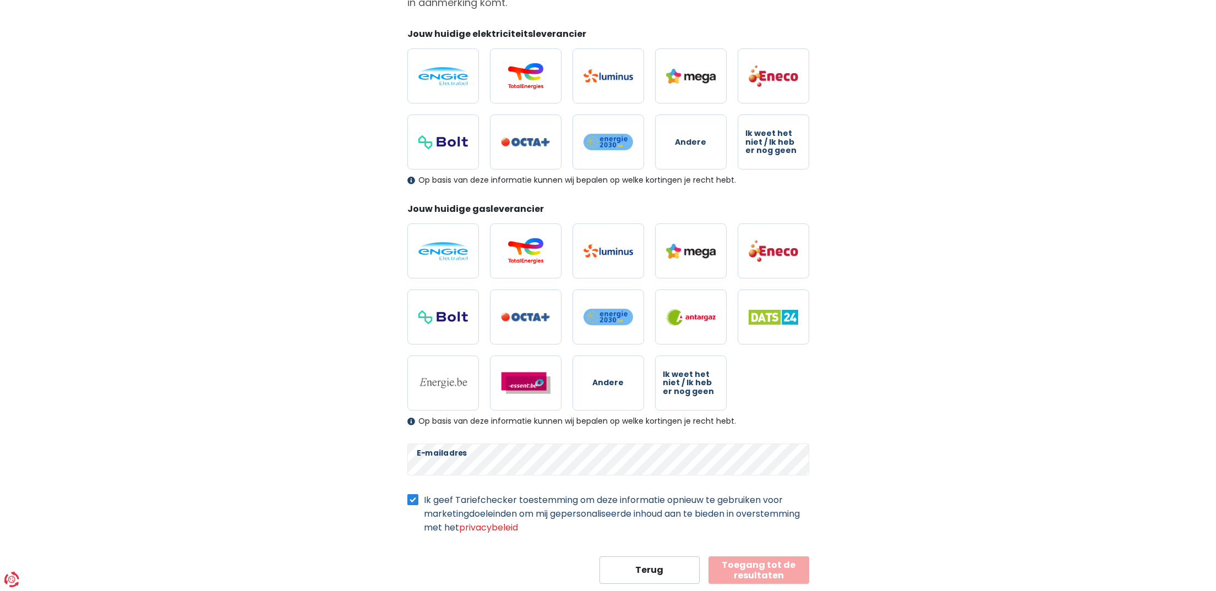
scroll to position [138, 0]
click at [424, 495] on label "Ik geef Tariefchecker toestemming om deze informatie opnieuw te gebruiken voor …" at bounding box center [616, 512] width 385 height 41
click at [411, 495] on input "Ik geef Tariefchecker toestemming om deze informatie opnieuw te gebruiken voor …" at bounding box center [412, 497] width 11 height 11
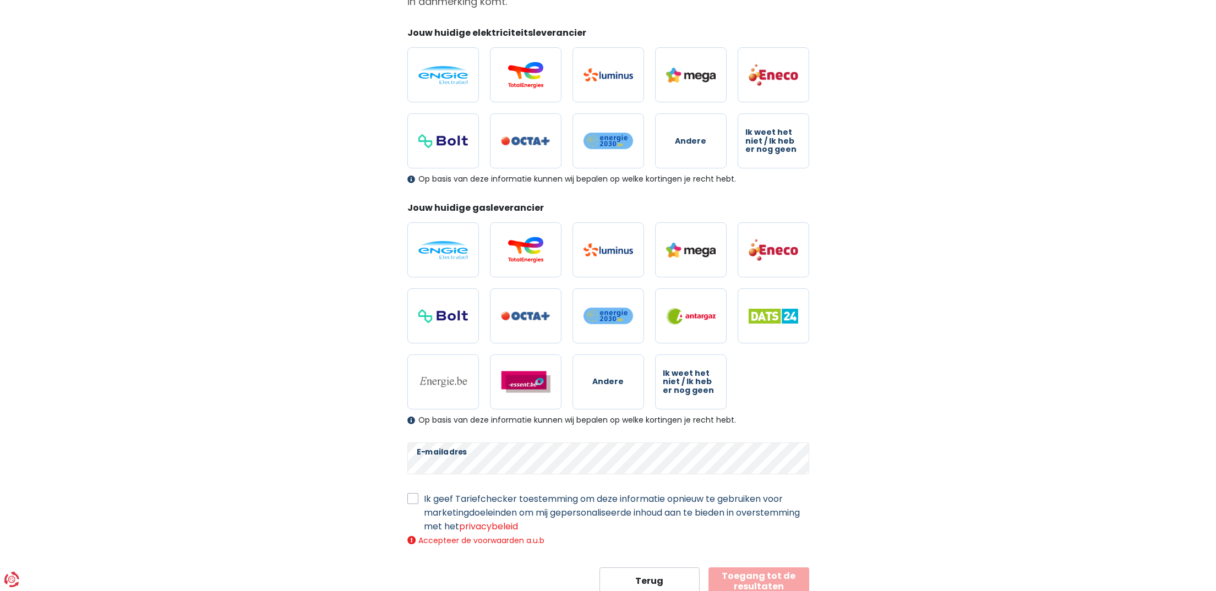
click at [424, 499] on label "Ik geef Tariefchecker toestemming om deze informatie opnieuw te gebruiken voor …" at bounding box center [616, 512] width 385 height 41
click at [414, 499] on input "Ik geef Tariefchecker toestemming om deze informatie opnieuw te gebruiken voor …" at bounding box center [412, 497] width 11 height 11
checkbox input "true"
click at [777, 569] on button "Toegang tot de resultaten" at bounding box center [758, 569] width 101 height 28
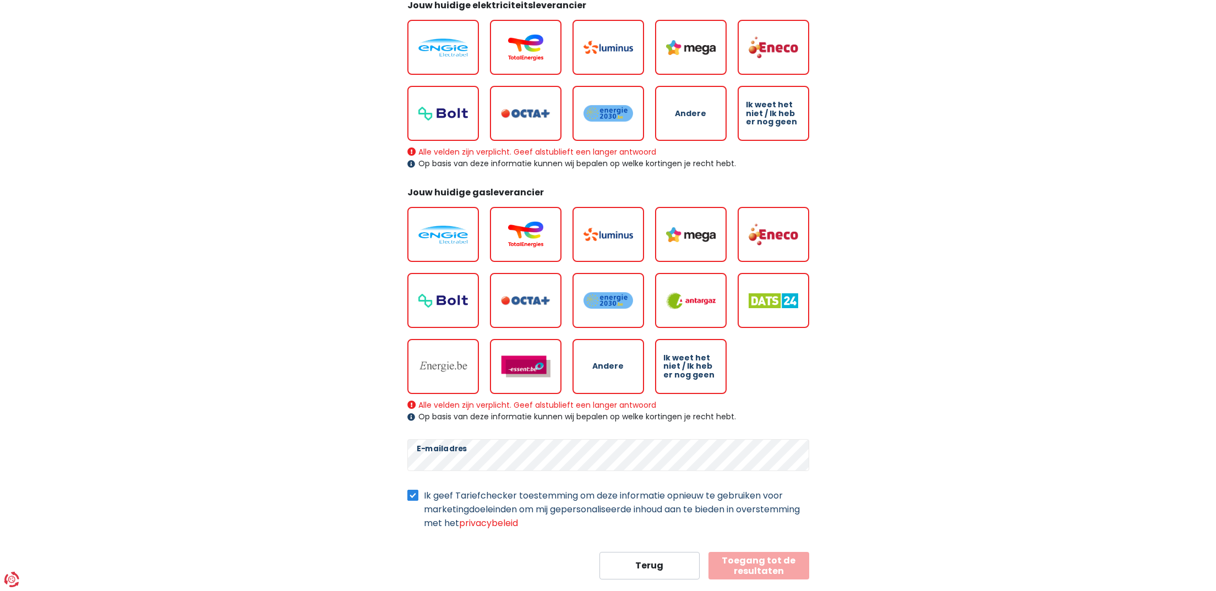
click at [774, 565] on button "Toegang tot de resultaten" at bounding box center [758, 566] width 101 height 28
click at [453, 48] on img at bounding box center [443, 48] width 50 height 18
click at [453, 48] on input "radio" at bounding box center [443, 47] width 72 height 55
radio input "true"
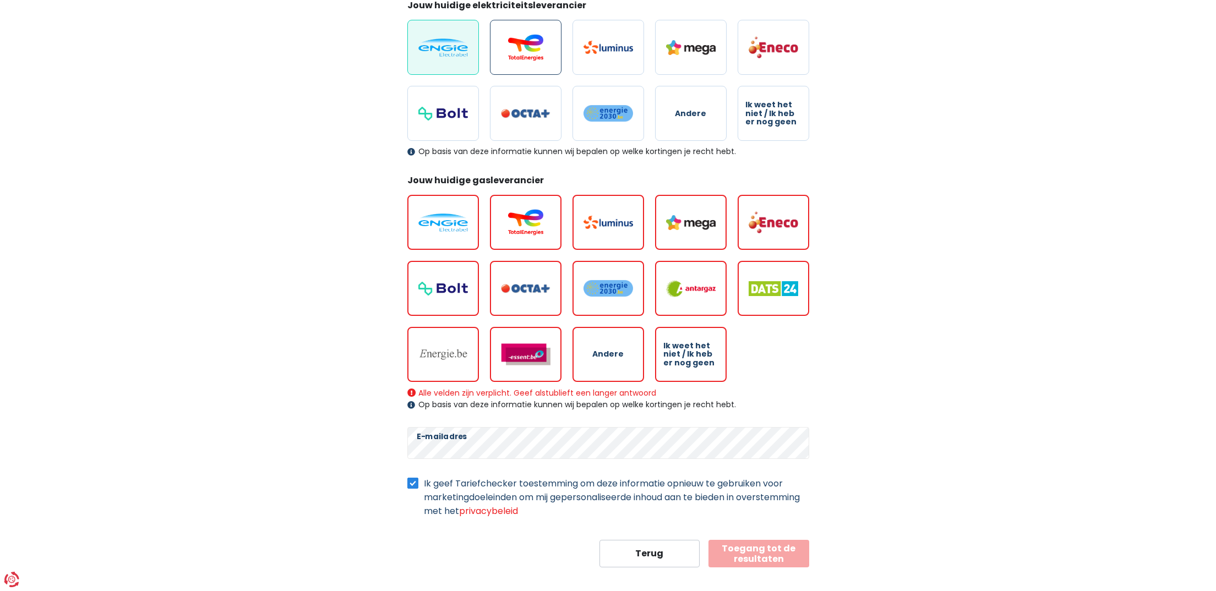
click at [509, 48] on img at bounding box center [526, 47] width 50 height 26
click at [509, 48] on input "radio" at bounding box center [526, 47] width 72 height 55
radio input "true"
radio input "false"
click at [584, 52] on img at bounding box center [608, 47] width 50 height 13
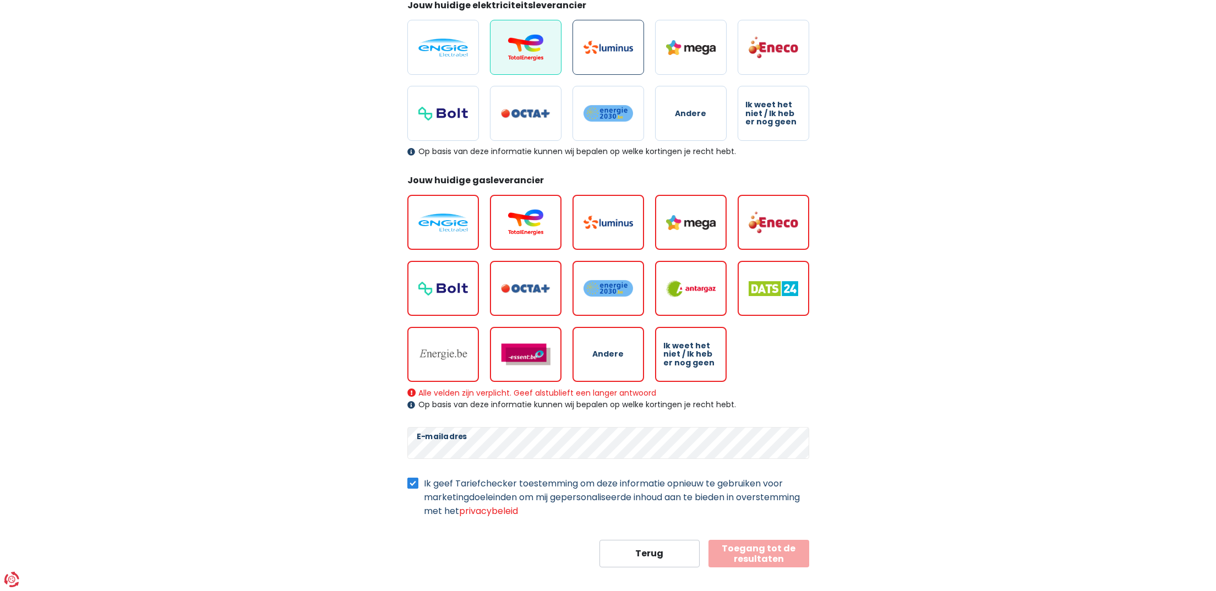
click at [584, 52] on input "radio" at bounding box center [608, 47] width 72 height 55
radio input "true"
radio input "false"
click at [666, 56] on label at bounding box center [691, 47] width 72 height 55
click at [666, 56] on input "radio" at bounding box center [691, 47] width 72 height 55
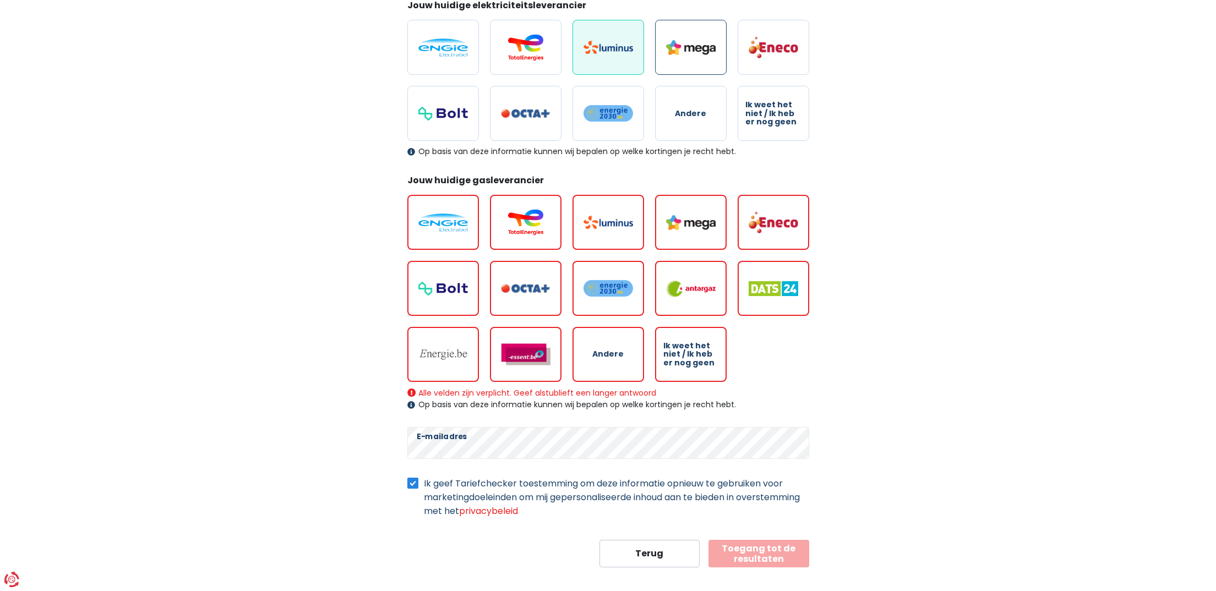
radio input "true"
radio input "false"
click at [751, 51] on img at bounding box center [773, 47] width 50 height 23
click at [751, 51] on input "radio" at bounding box center [773, 47] width 72 height 55
radio input "true"
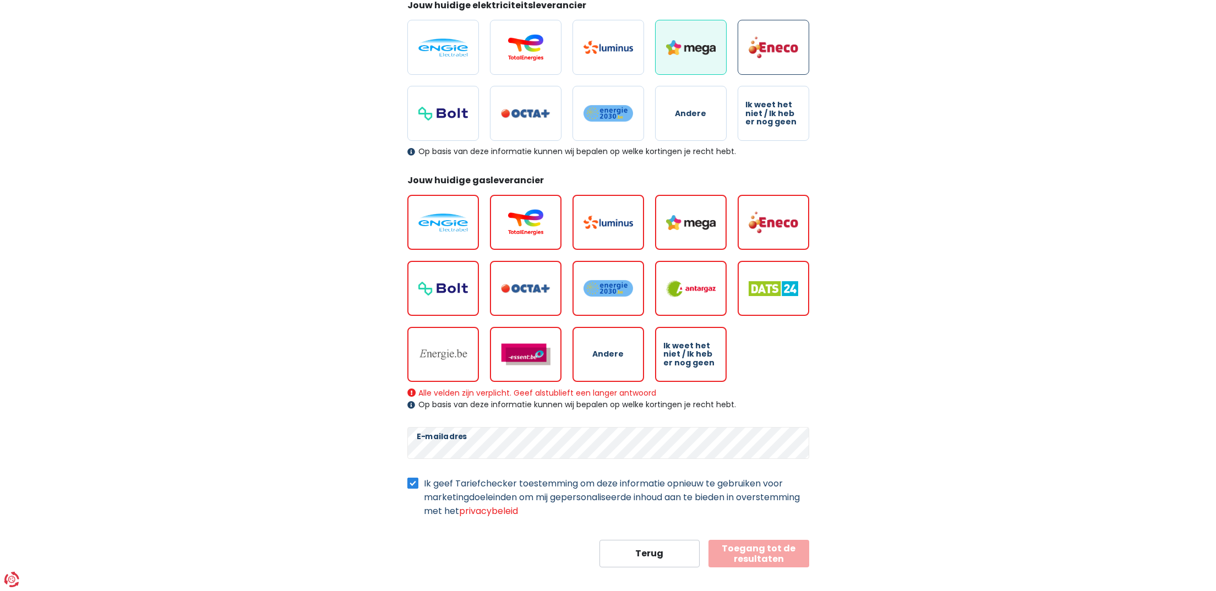
radio input "false"
drag, startPoint x: 705, startPoint y: 104, endPoint x: 665, endPoint y: 116, distance: 42.3
click at [699, 106] on label "Andere" at bounding box center [691, 113] width 72 height 55
click at [699, 106] on input "Andere" at bounding box center [691, 113] width 72 height 55
radio input "true"
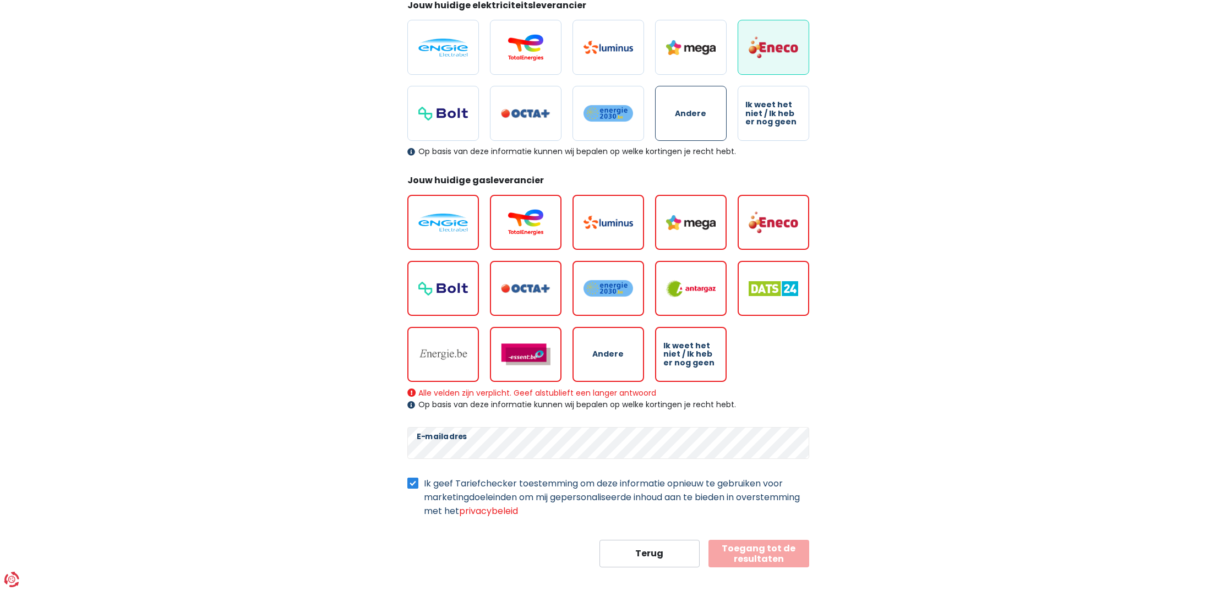
radio input "false"
click at [540, 112] on label at bounding box center [526, 113] width 72 height 55
click at [540, 112] on input "radio" at bounding box center [526, 113] width 72 height 55
radio input "true"
radio input "false"
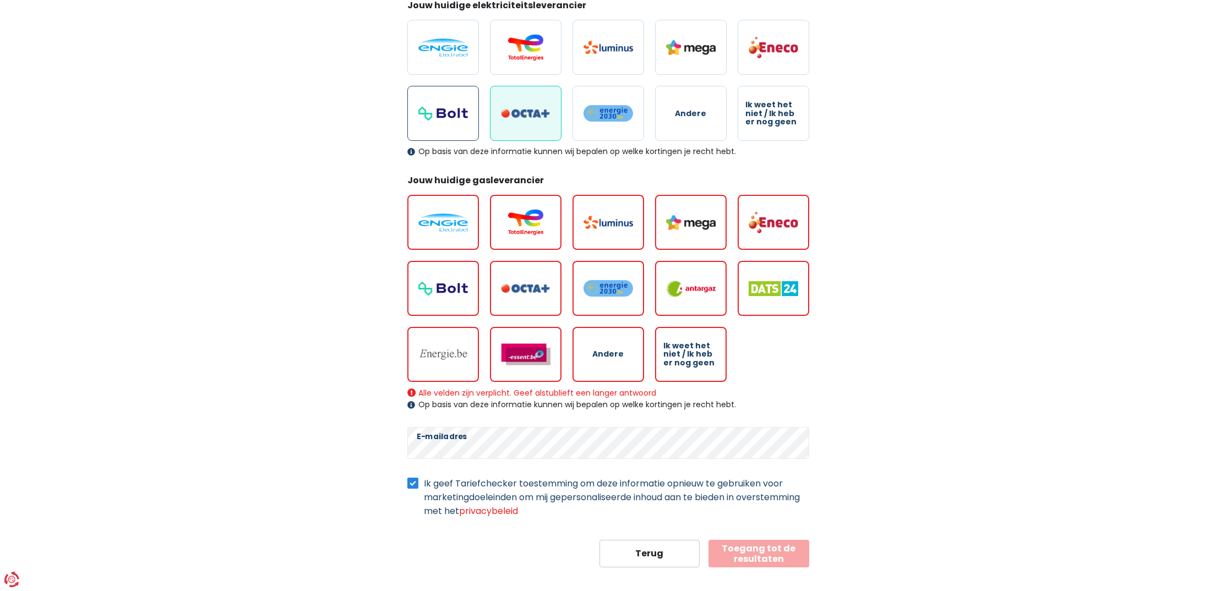
click at [458, 108] on img at bounding box center [443, 114] width 50 height 14
click at [458, 108] on input "radio" at bounding box center [443, 113] width 72 height 55
radio input "true"
radio input "false"
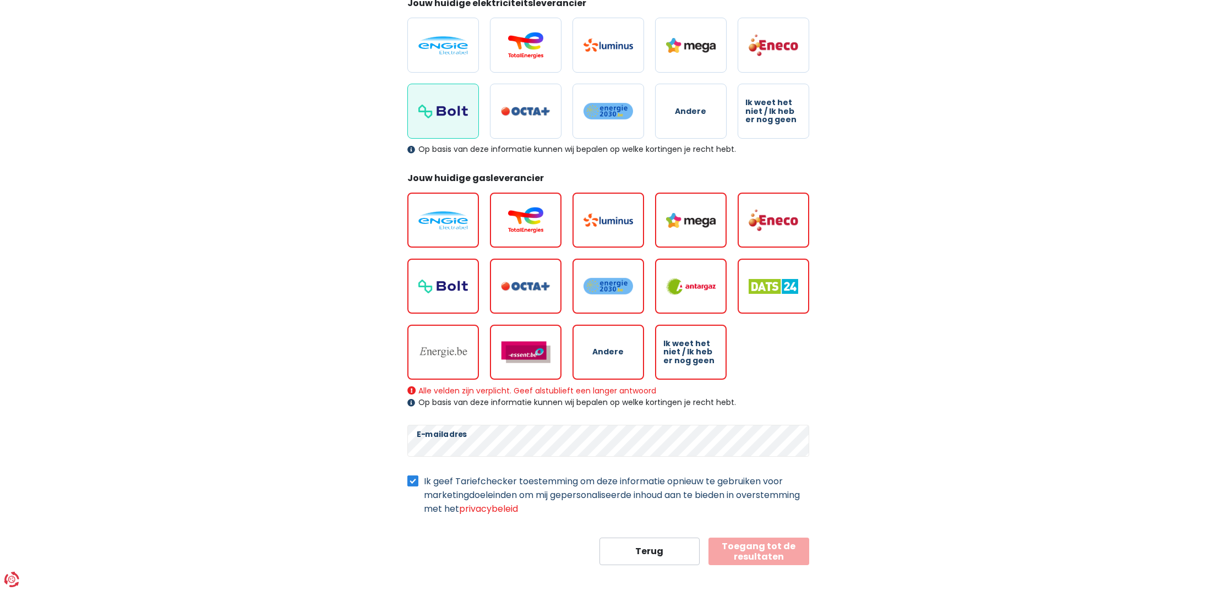
click at [786, 220] on img at bounding box center [773, 220] width 50 height 23
click at [786, 220] on input "radio" at bounding box center [773, 220] width 72 height 55
radio input "true"
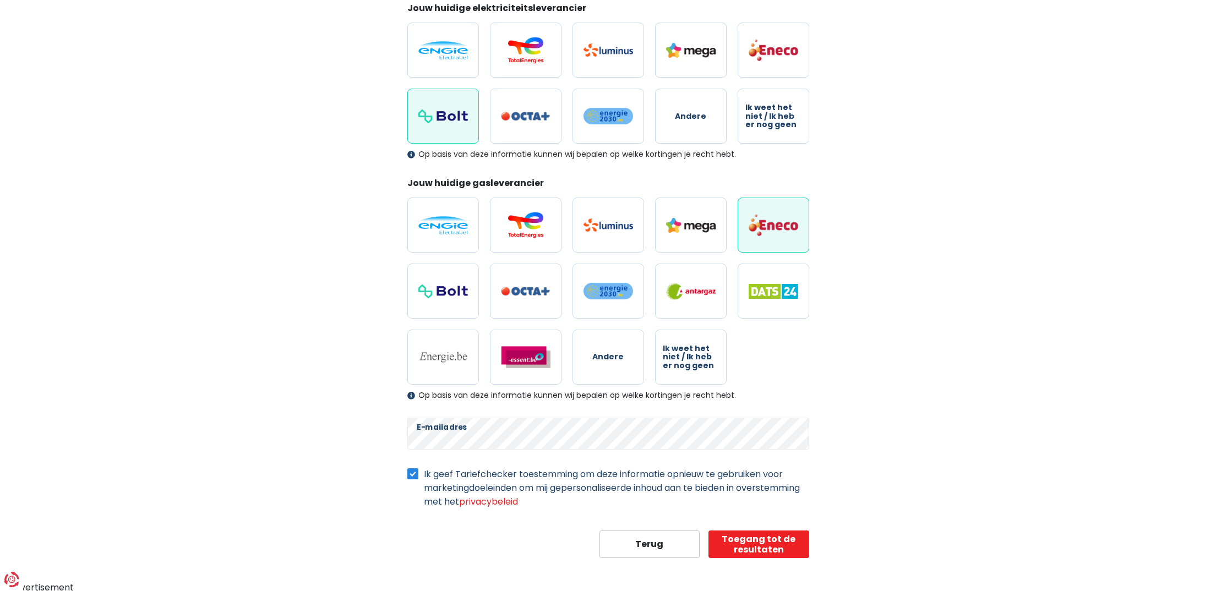
scroll to position [162, 0]
click at [523, 122] on label at bounding box center [526, 114] width 72 height 55
click at [523, 122] on input "radio" at bounding box center [526, 114] width 72 height 55
radio input "true"
radio input "false"
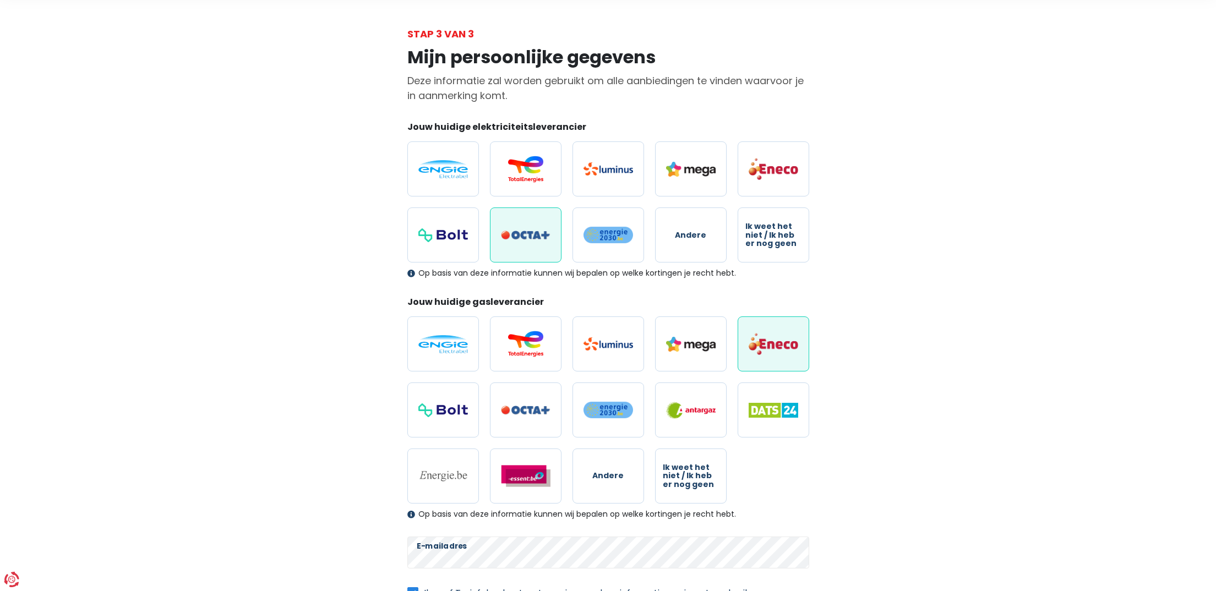
scroll to position [43, 0]
click at [705, 233] on label "Andere" at bounding box center [691, 236] width 72 height 55
click at [705, 233] on input "Andere" at bounding box center [691, 236] width 72 height 55
radio input "true"
radio input "false"
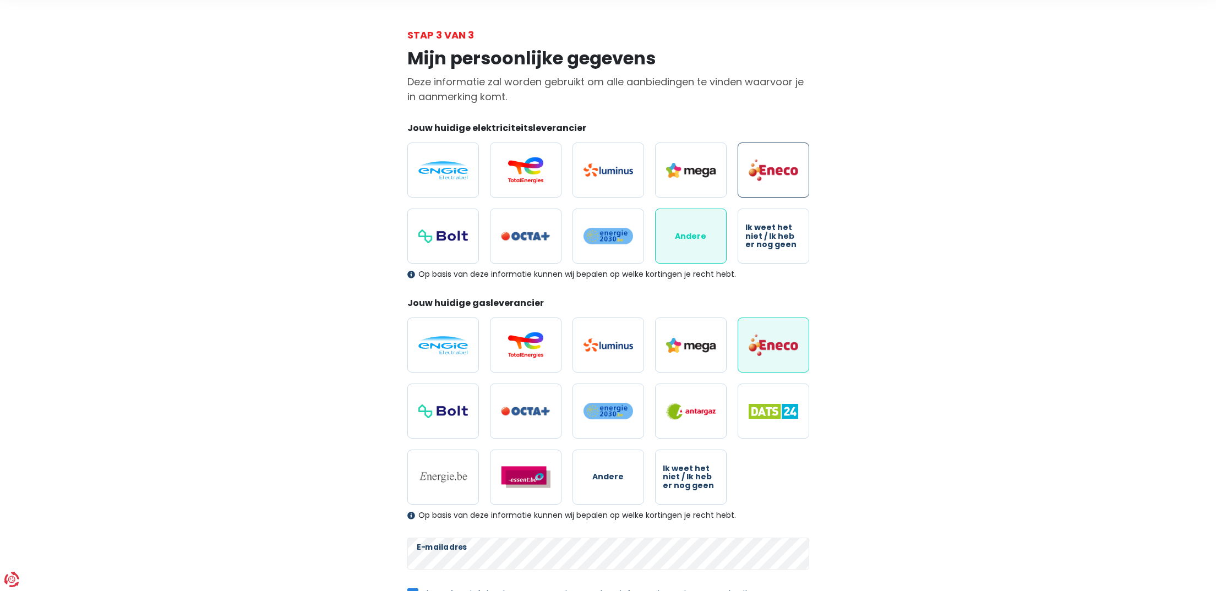
click at [764, 153] on label at bounding box center [773, 170] width 72 height 55
click at [764, 153] on input "radio" at bounding box center [773, 170] width 72 height 55
radio input "true"
radio input "false"
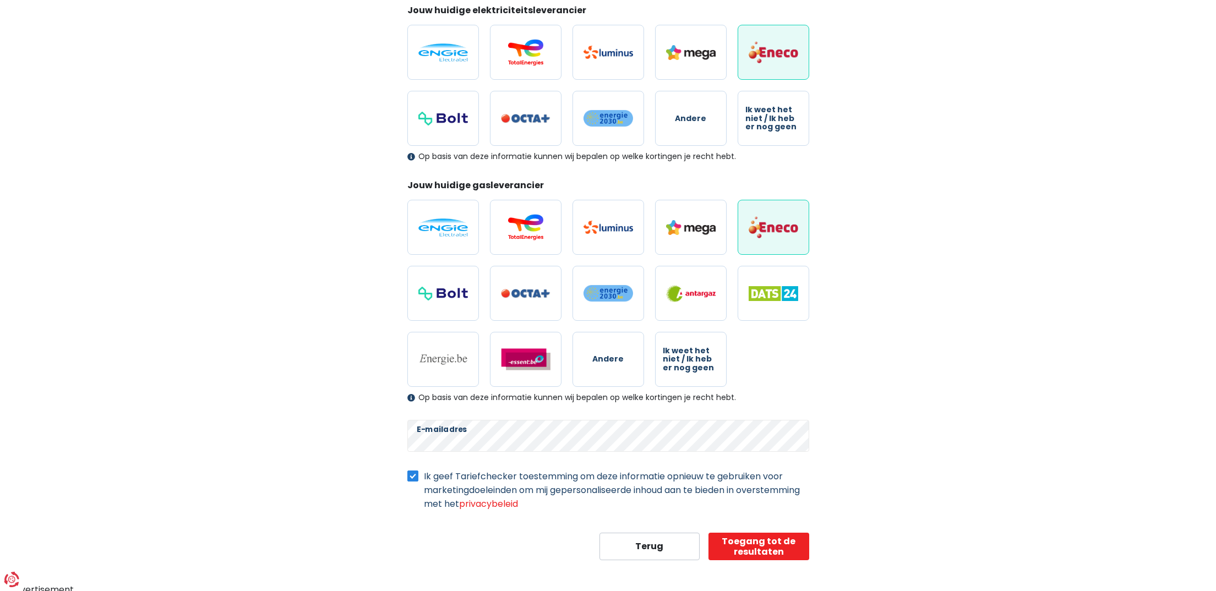
scroll to position [164, 0]
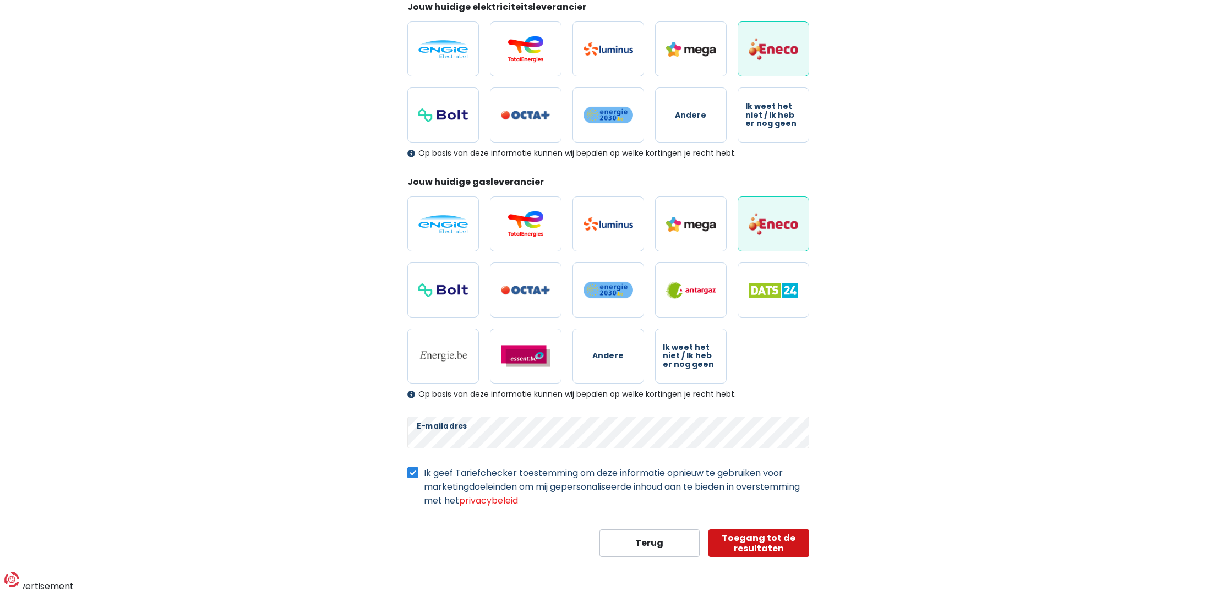
click at [748, 534] on button "Toegang tot de resultaten" at bounding box center [758, 543] width 101 height 28
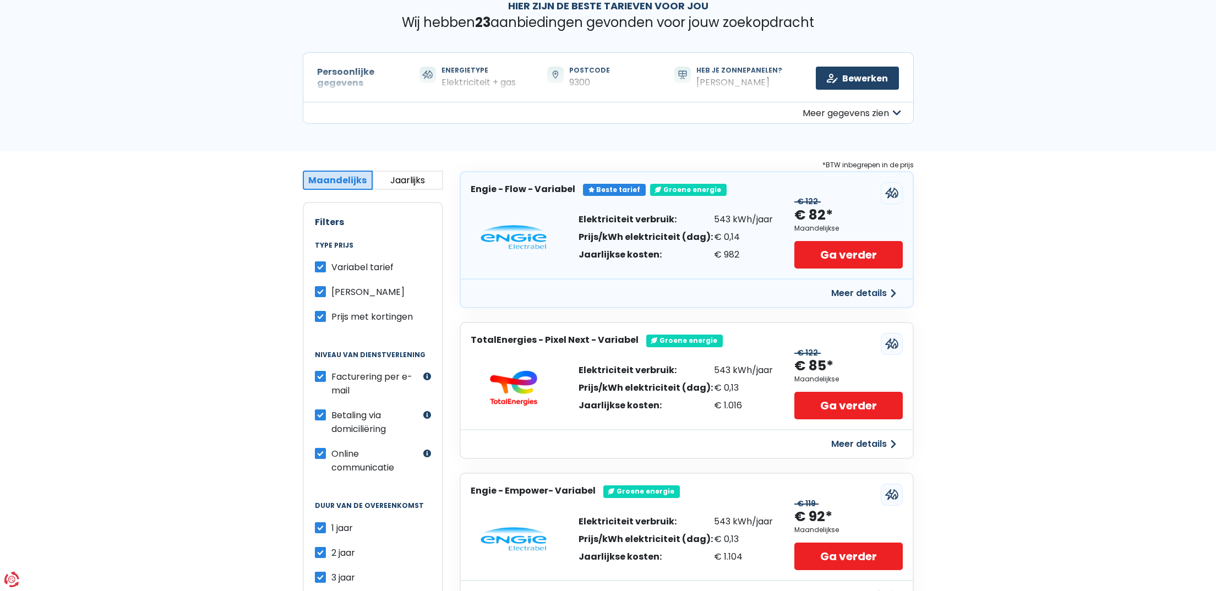
scroll to position [61, 0]
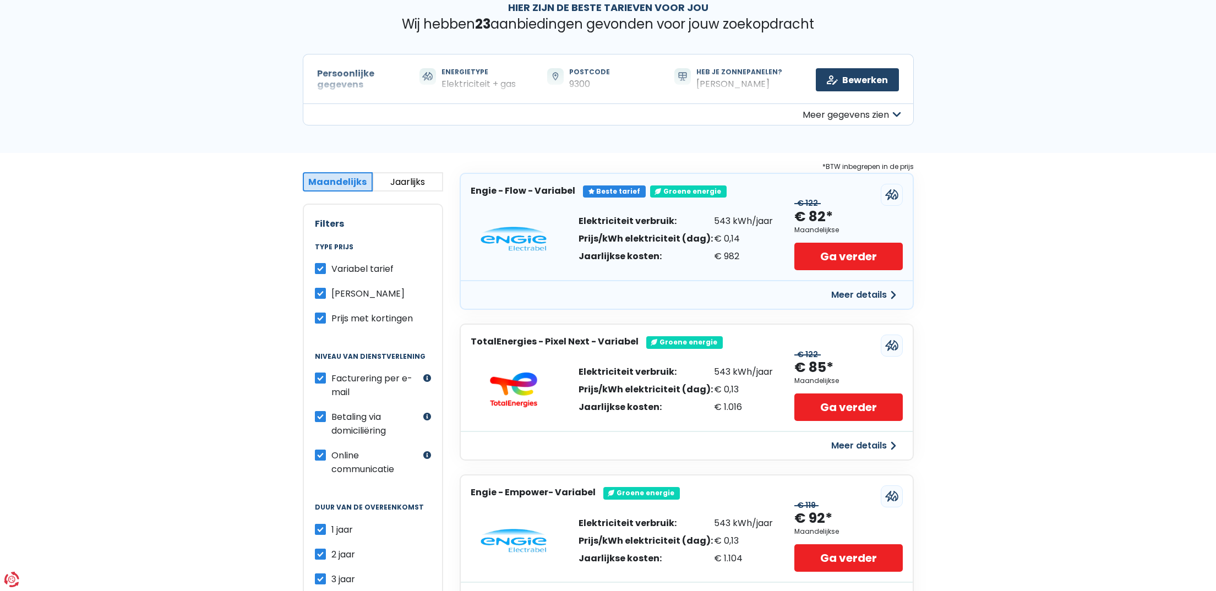
click at [331, 269] on label "Variabel tarief" at bounding box center [362, 269] width 62 height 14
click at [322, 269] on input "Variabel tarief" at bounding box center [320, 267] width 11 height 11
checkbox input "false"
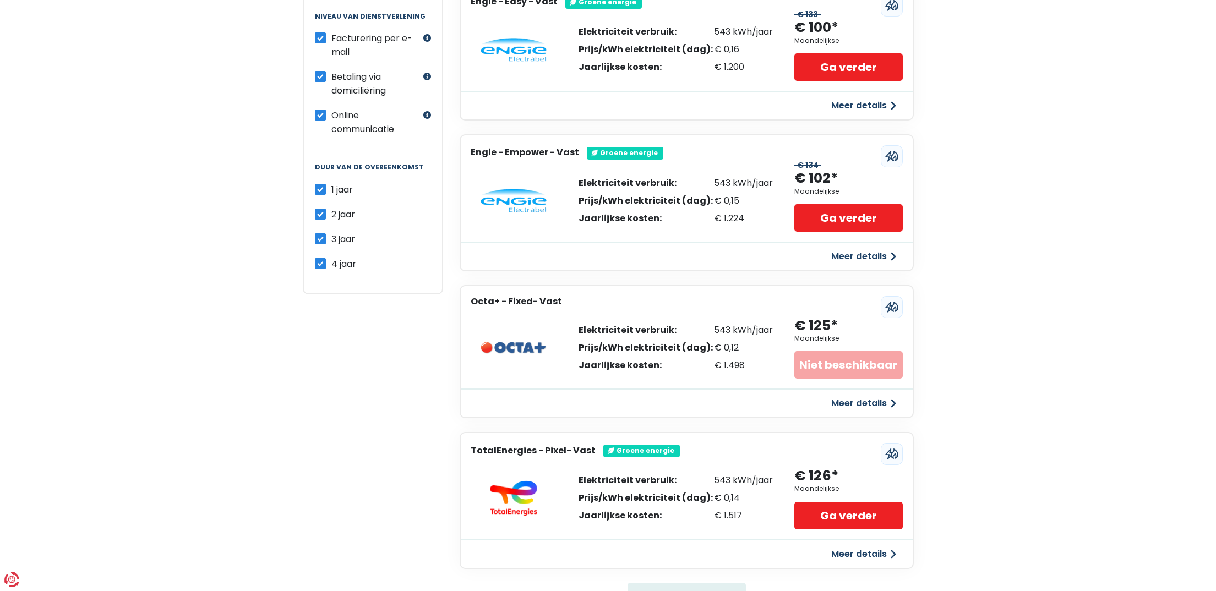
scroll to position [406, 0]
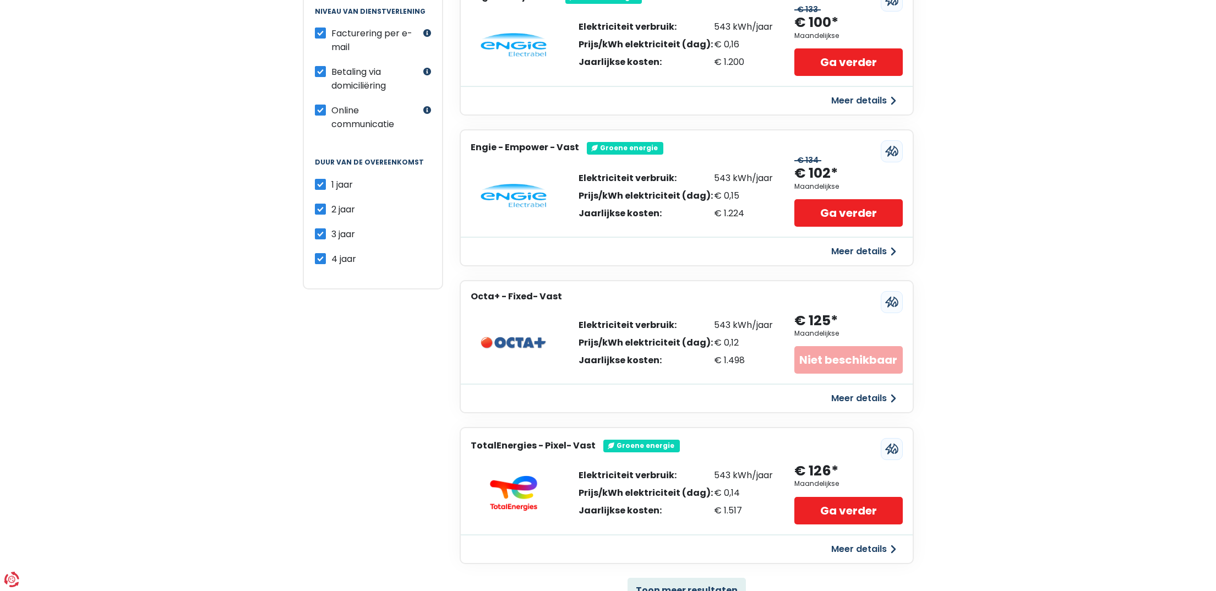
click at [317, 202] on input "2 jaar" at bounding box center [320, 207] width 11 height 11
checkbox input "false"
click at [331, 227] on label "3 jaar" at bounding box center [343, 234] width 24 height 14
click at [319, 227] on input "3 jaar" at bounding box center [320, 232] width 11 height 11
checkbox input "false"
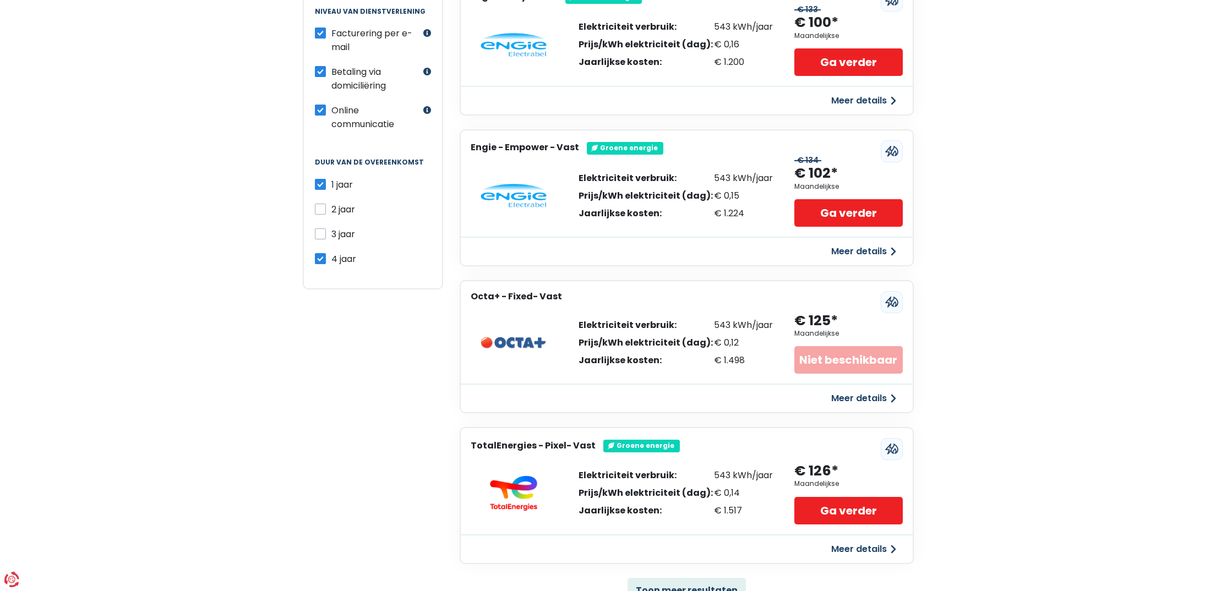
click at [316, 244] on div "1 jaar 2 jaar 3 jaar 4 jaar" at bounding box center [373, 222] width 116 height 88
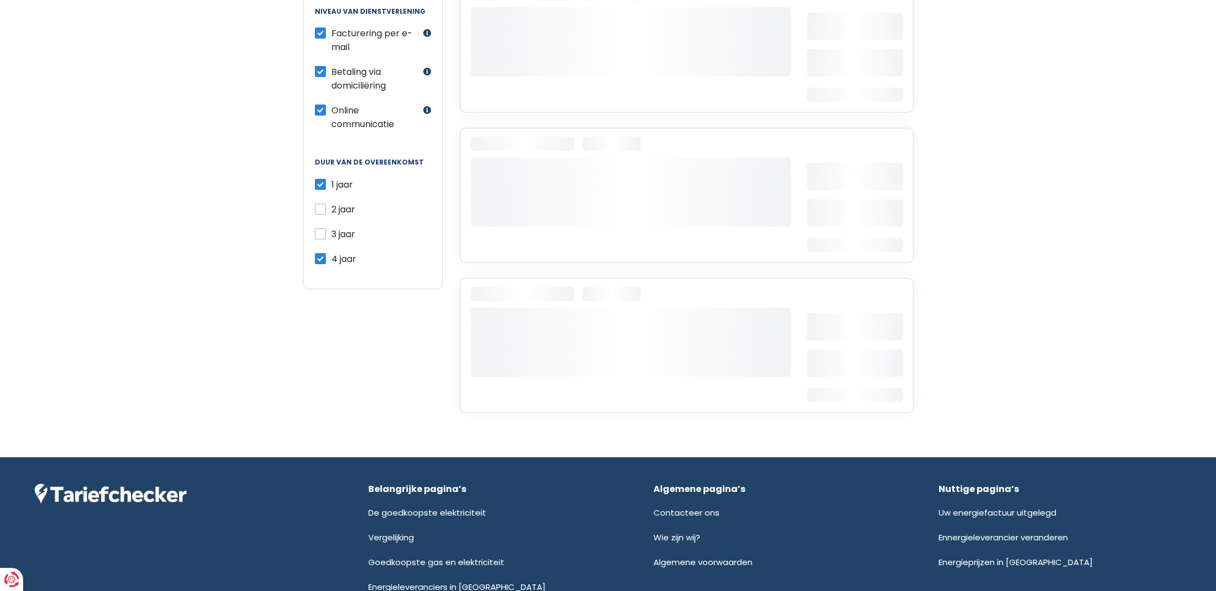
click at [331, 252] on label "4 jaar" at bounding box center [343, 259] width 25 height 14
click at [320, 252] on input "4 jaar" at bounding box center [320, 257] width 11 height 11
checkbox input "false"
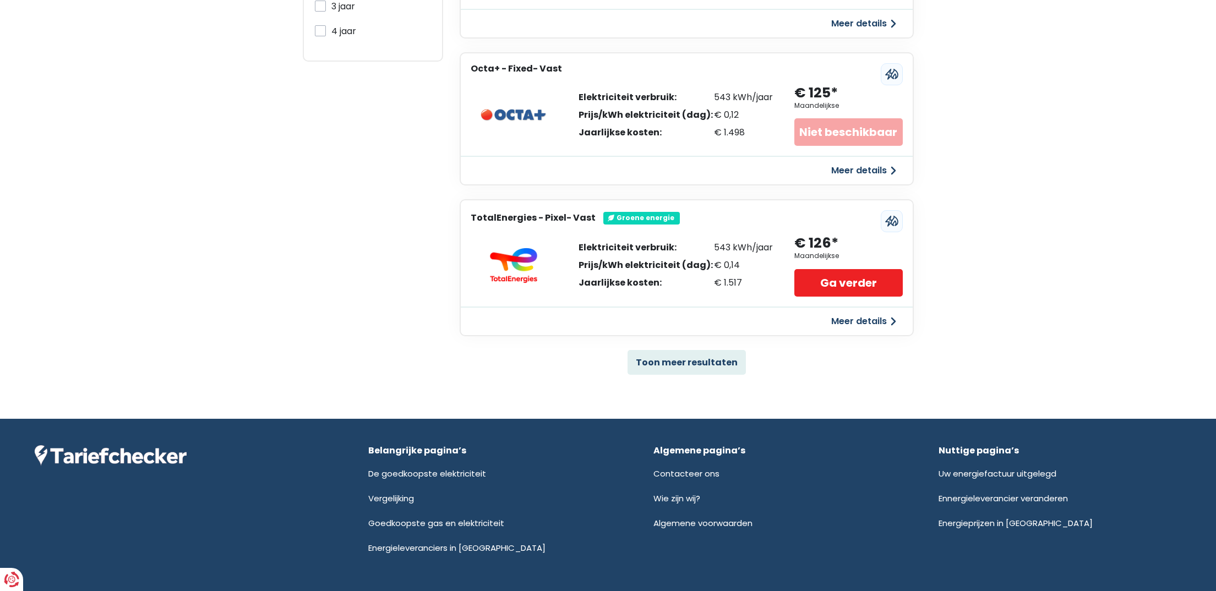
scroll to position [634, 0]
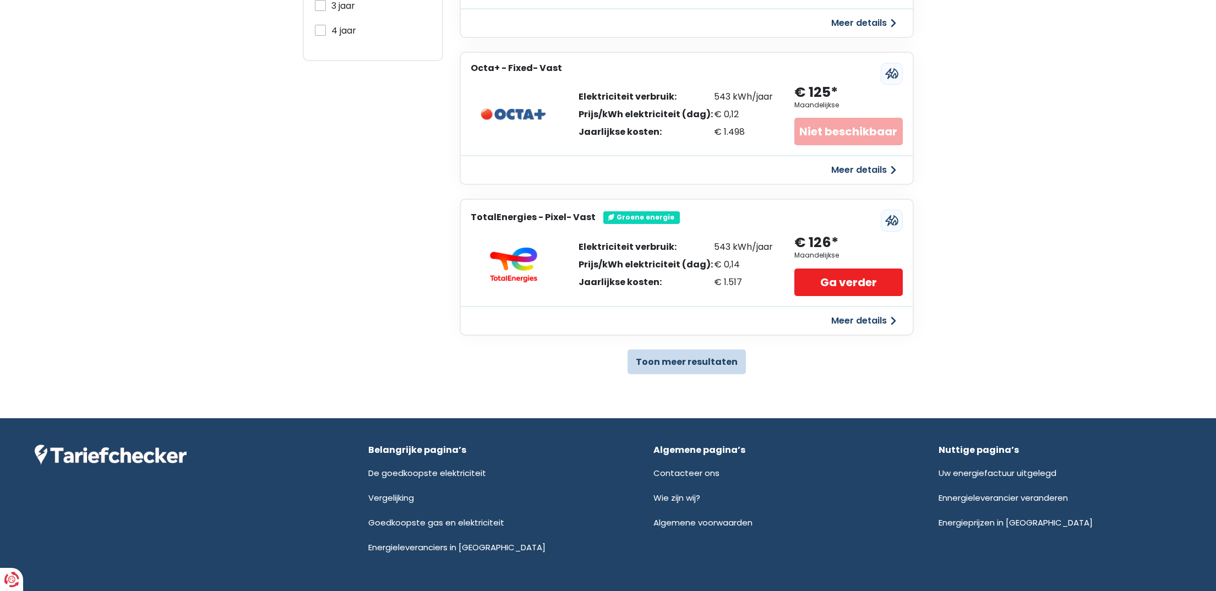
click at [713, 354] on button "Toon meer resultaten" at bounding box center [686, 361] width 118 height 25
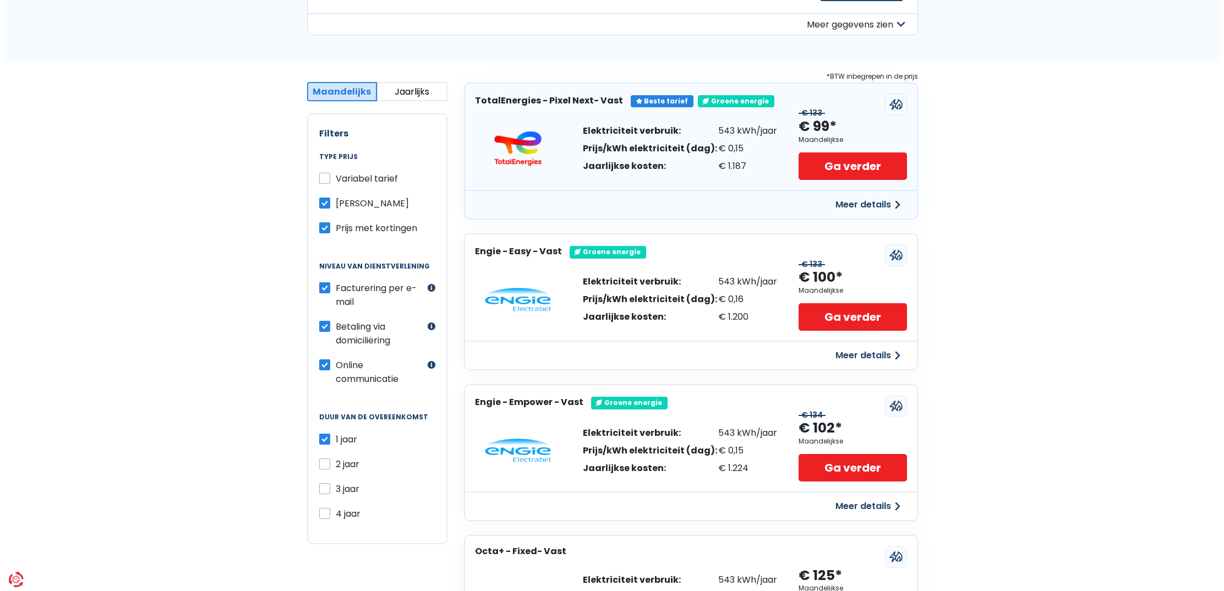
scroll to position [155, 0]
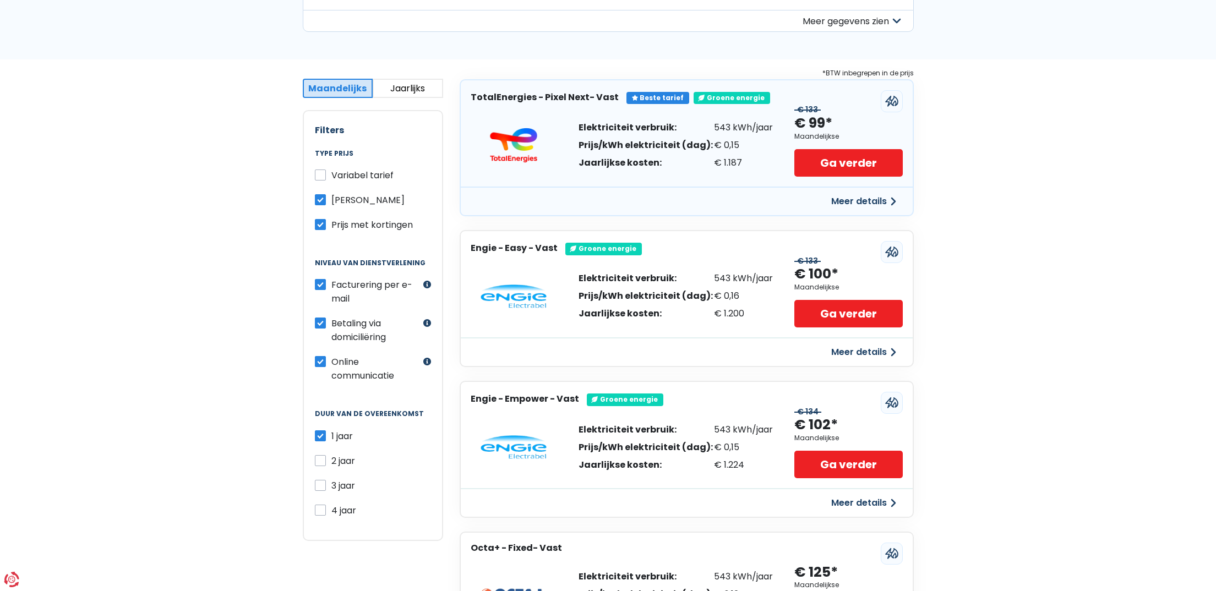
click at [872, 349] on button "Meer details" at bounding box center [863, 352] width 78 height 20
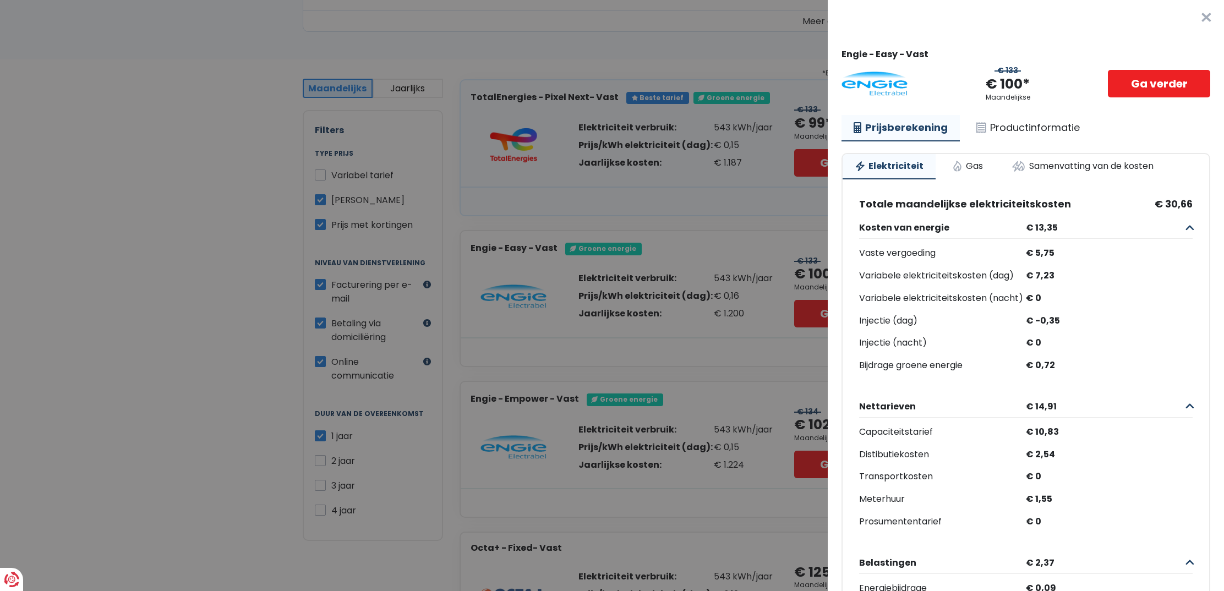
scroll to position [2, 0]
click at [969, 163] on link "Gas" at bounding box center [967, 164] width 55 height 24
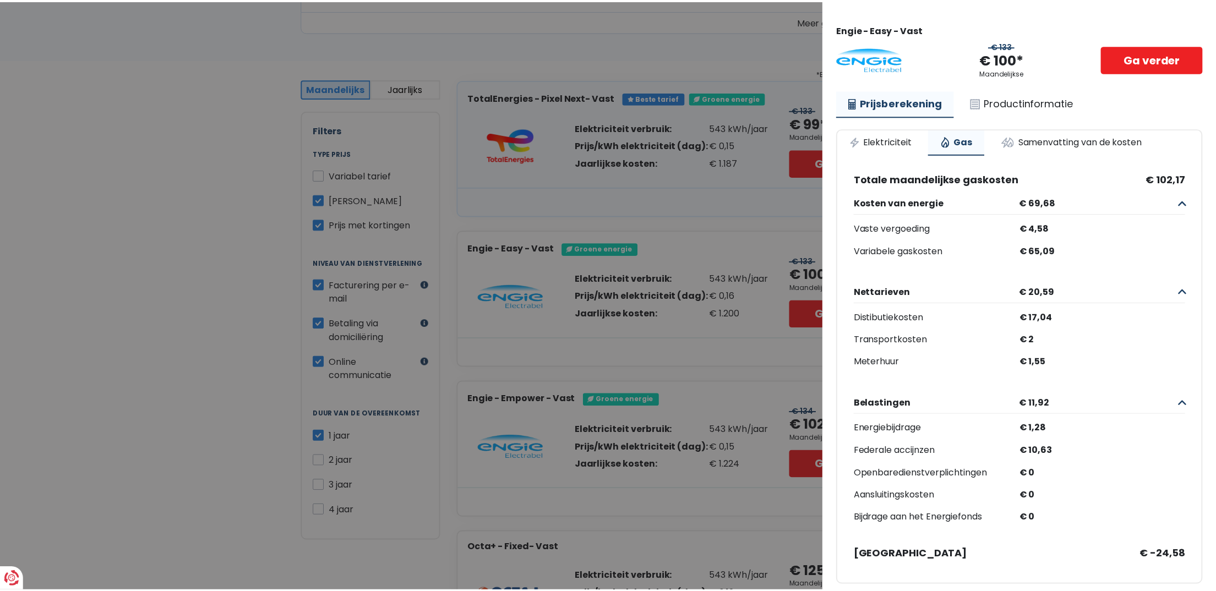
scroll to position [0, 0]
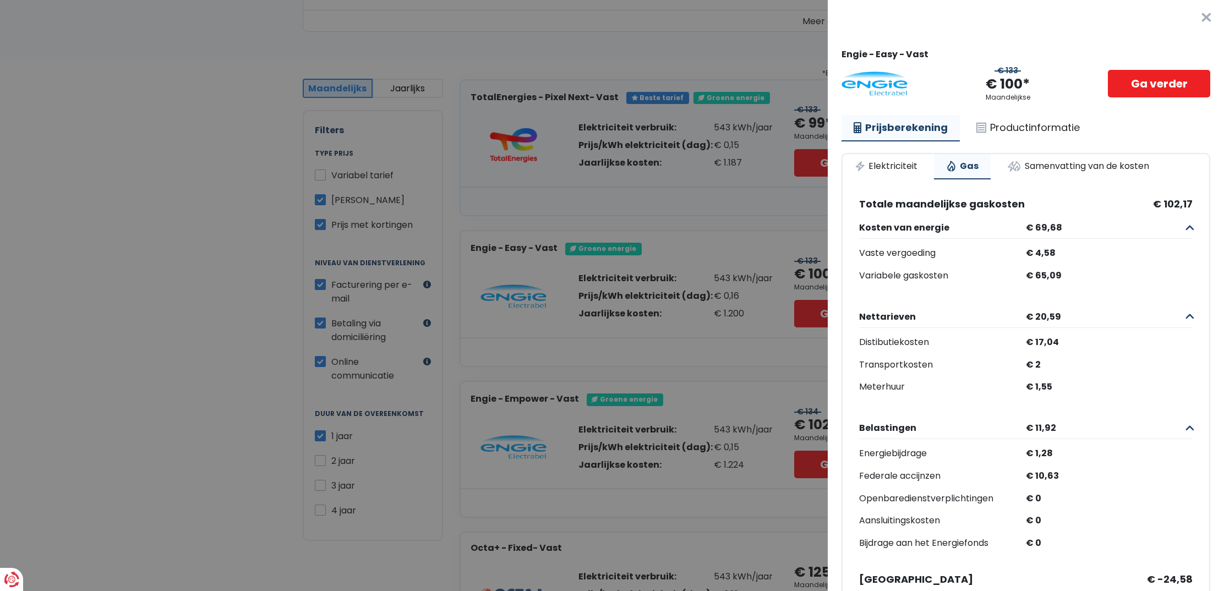
click at [1190, 19] on button "×" at bounding box center [1206, 17] width 35 height 35
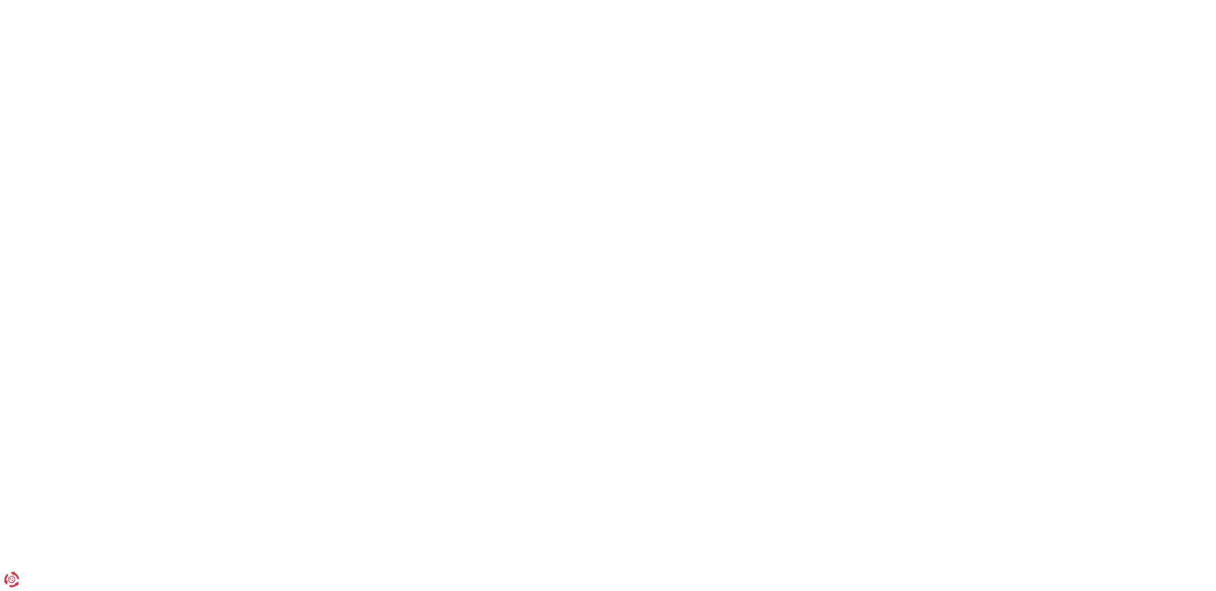
scroll to position [164, 0]
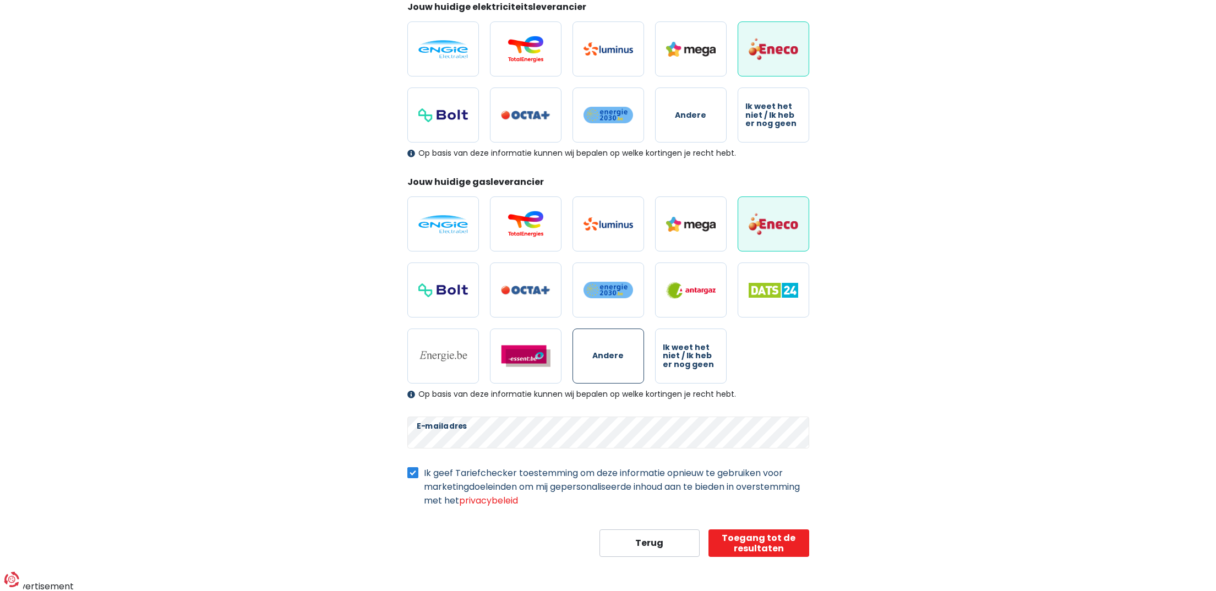
click at [601, 360] on span "Andere" at bounding box center [607, 356] width 31 height 8
click at [601, 360] on input "Andere" at bounding box center [608, 356] width 72 height 55
radio input "true"
drag, startPoint x: 893, startPoint y: 364, endPoint x: 895, endPoint y: 358, distance: 5.7
click at [893, 364] on div "Mijn persoonlijke gegevens Deze informatie zal worden gebruikt om alle aanbiedi…" at bounding box center [607, 239] width 627 height 636
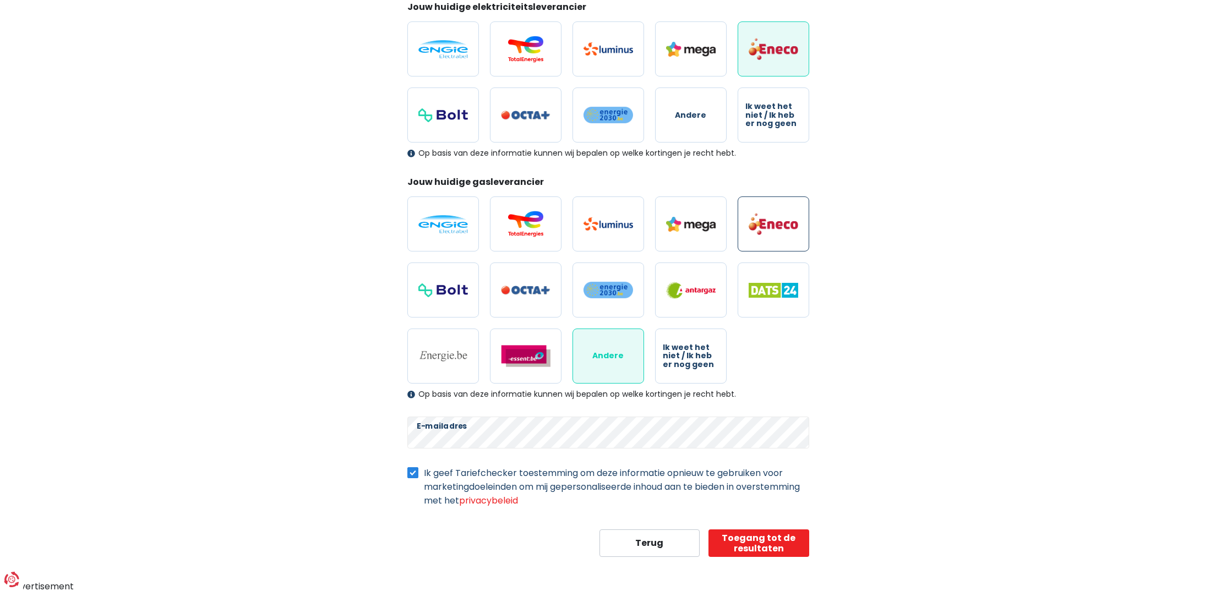
click at [781, 228] on img at bounding box center [773, 223] width 50 height 23
click at [781, 228] on input "radio" at bounding box center [773, 223] width 72 height 55
radio input "true"
radio input "false"
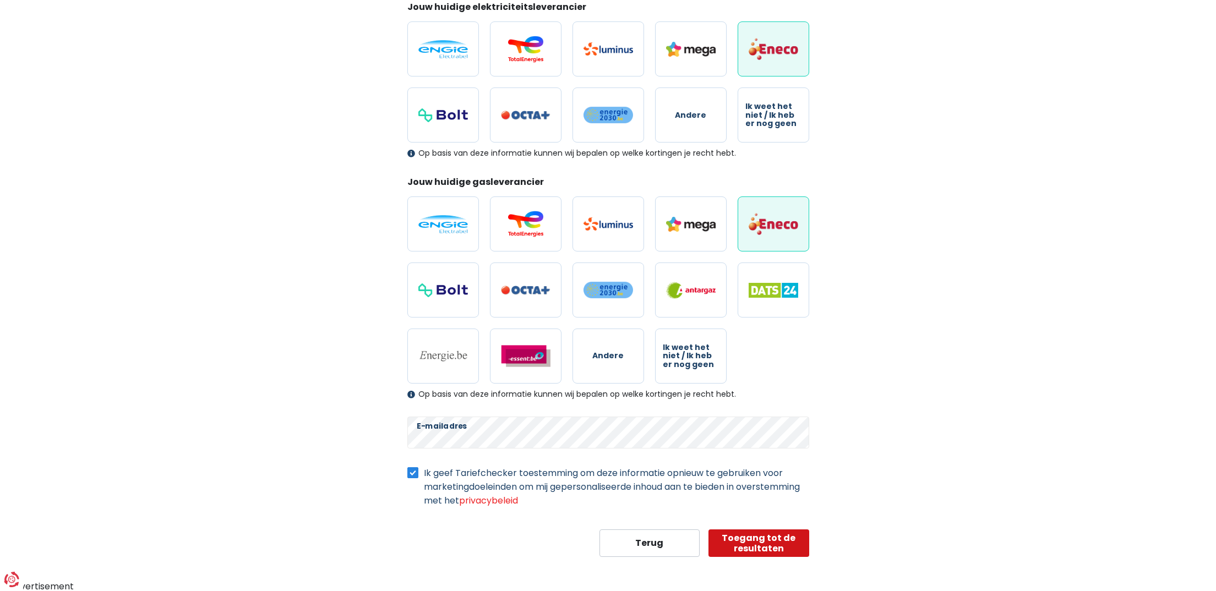
click at [751, 537] on button "Toegang tot de resultaten" at bounding box center [758, 543] width 101 height 28
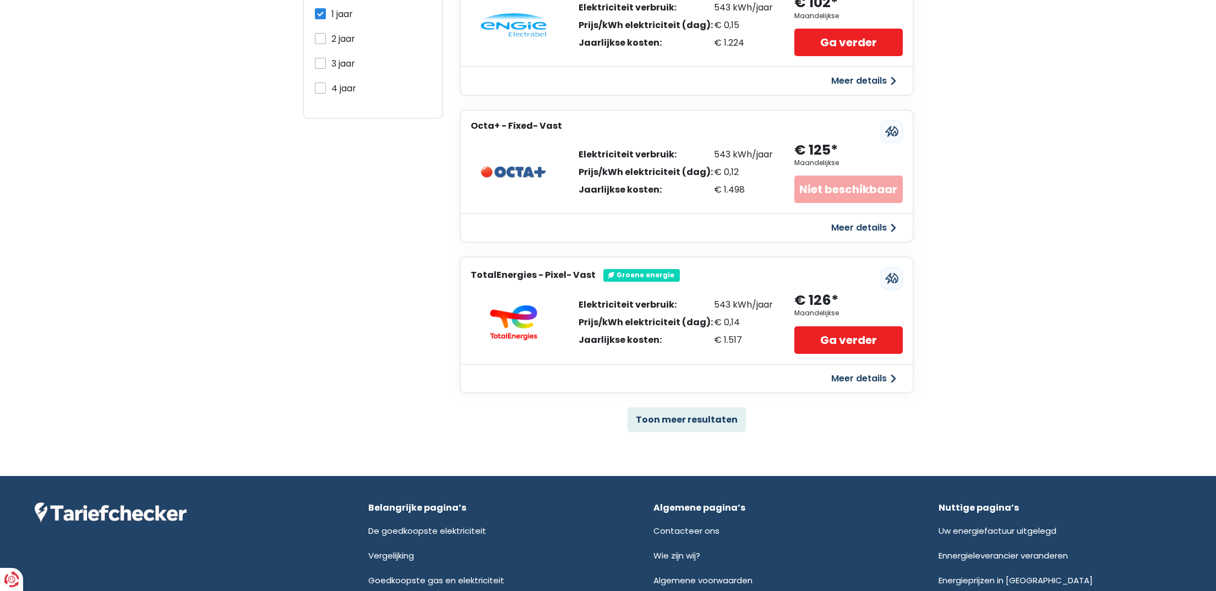
scroll to position [580, 0]
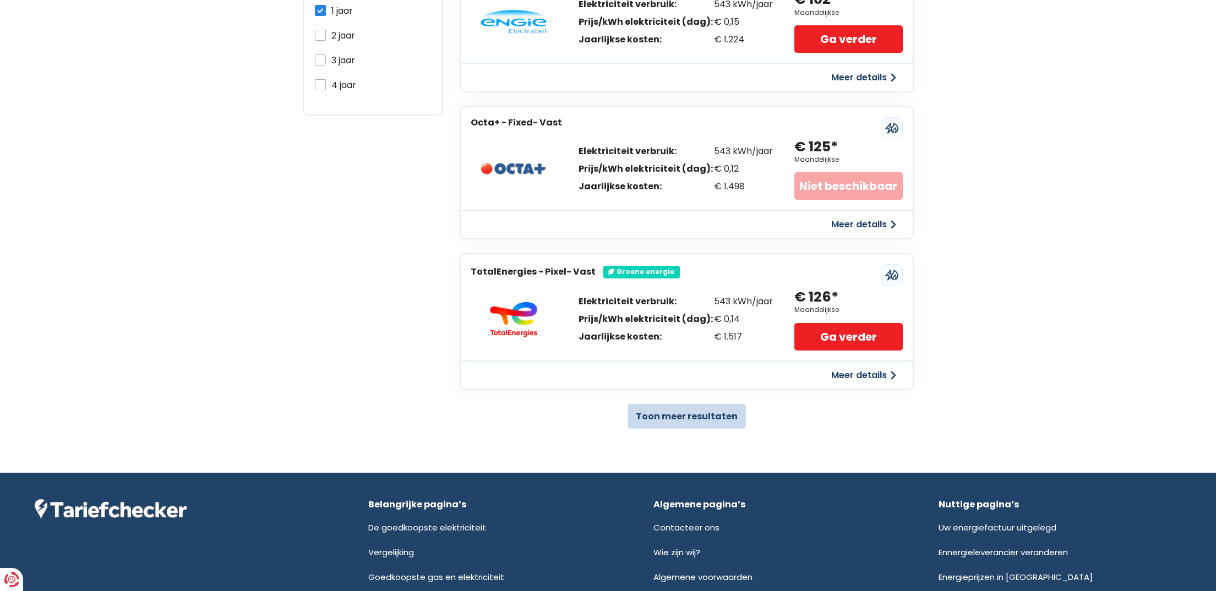
click at [705, 407] on button "Toon meer resultaten" at bounding box center [686, 416] width 118 height 25
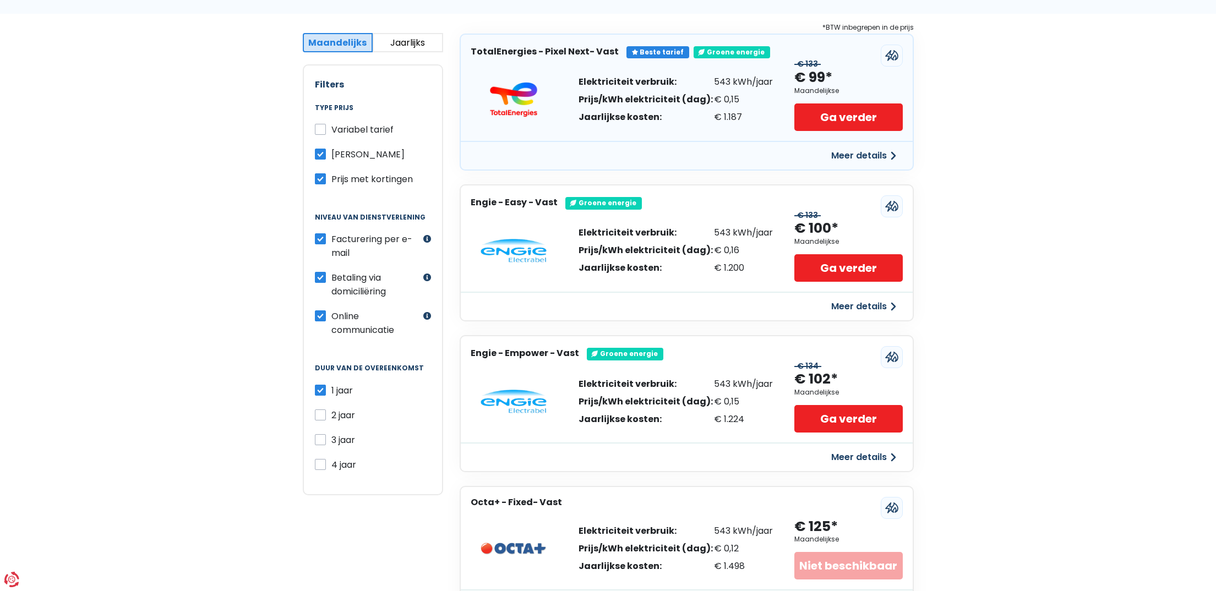
scroll to position [204, 0]
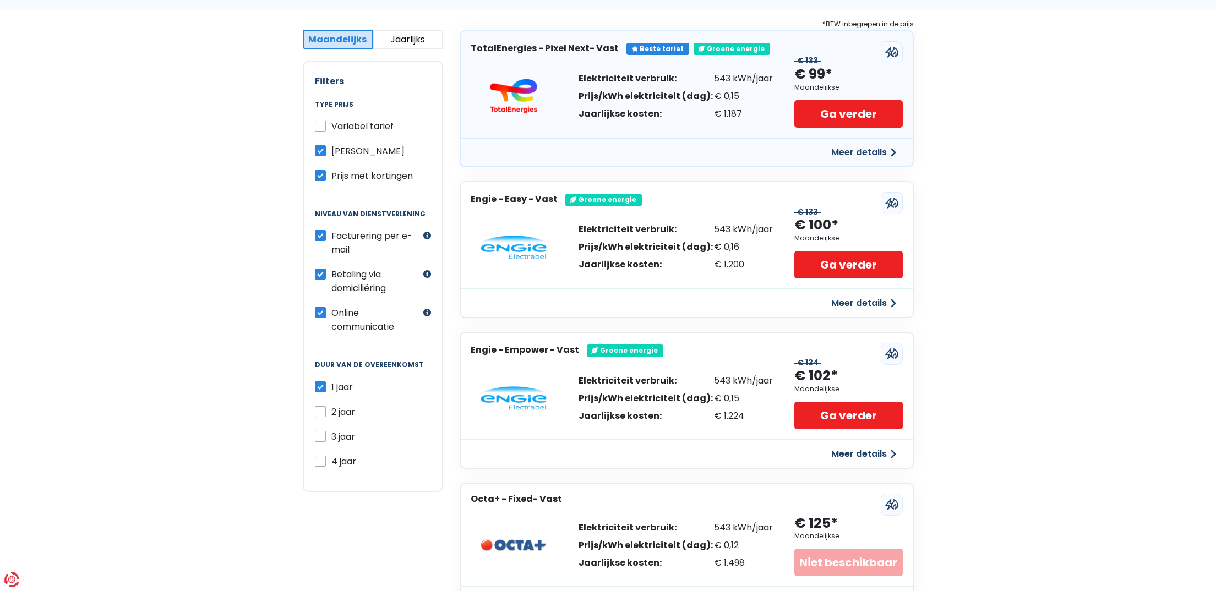
click at [410, 35] on button "Jaarlijks" at bounding box center [408, 39] width 70 height 19
